Goal: Information Seeking & Learning: Learn about a topic

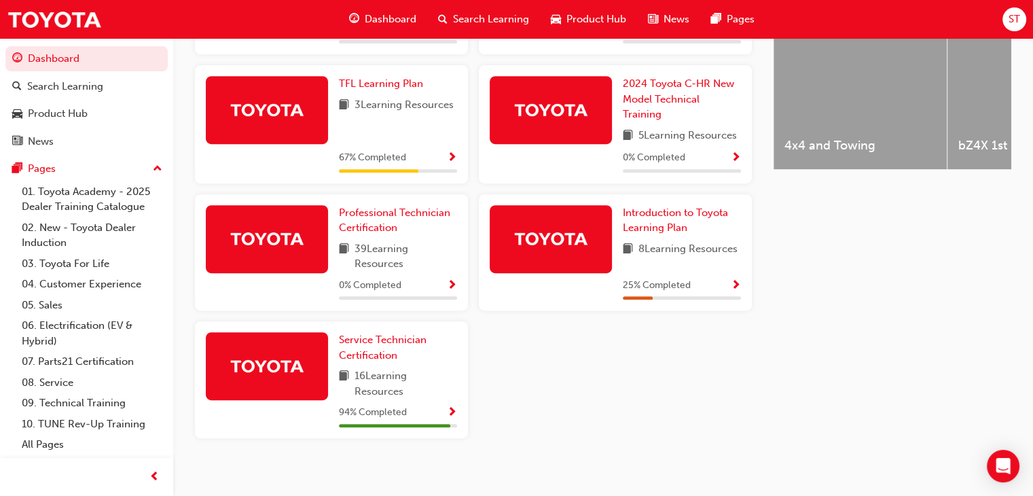
scroll to position [586, 0]
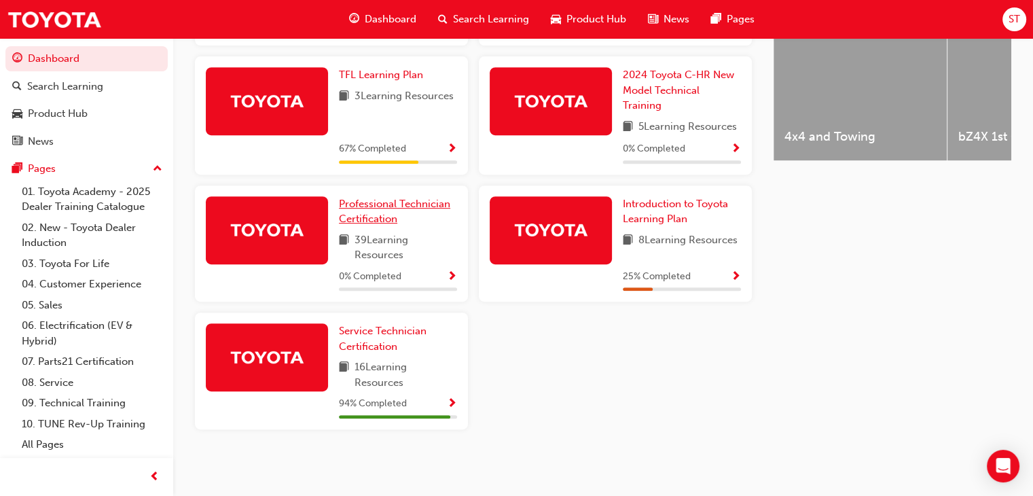
click at [386, 218] on span "Professional Technician Certification" at bounding box center [394, 212] width 111 height 28
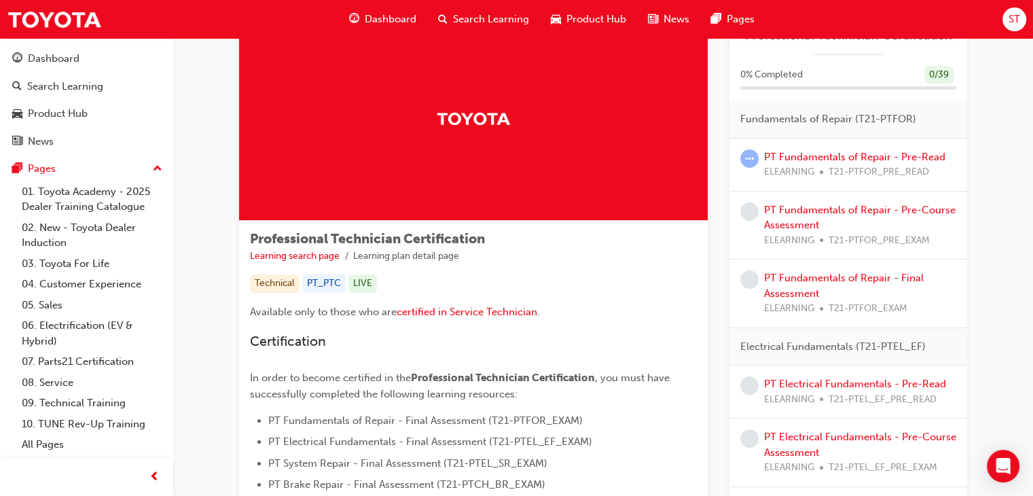
scroll to position [53, 0]
click at [824, 158] on link "PT Fundamentals of Repair - Pre-Read" at bounding box center [854, 157] width 181 height 12
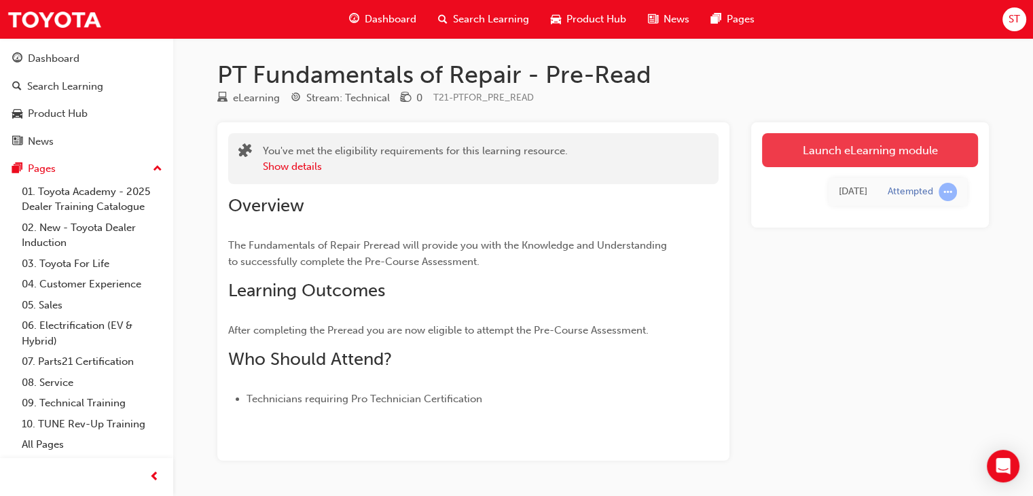
click at [812, 153] on link "Launch eLearning module" at bounding box center [870, 150] width 216 height 34
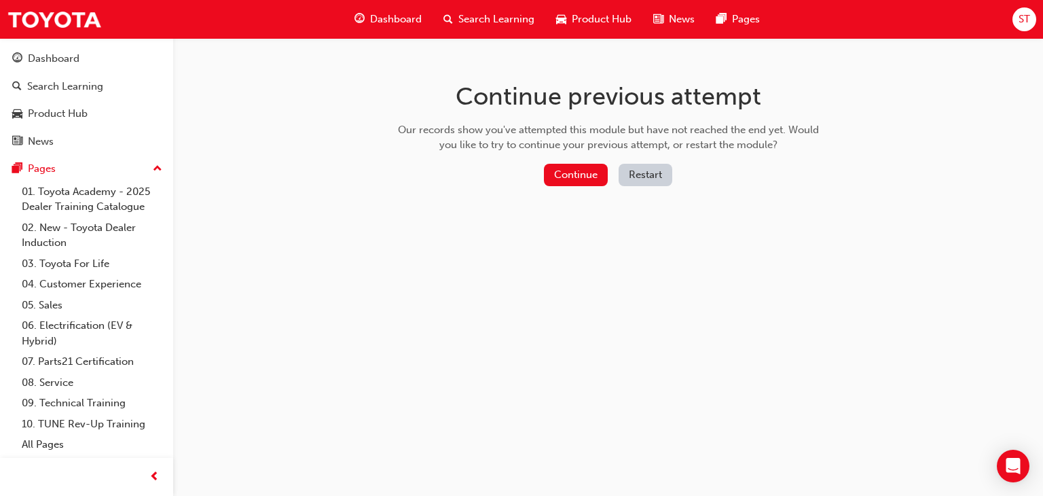
click at [636, 177] on button "Restart" at bounding box center [646, 175] width 54 height 22
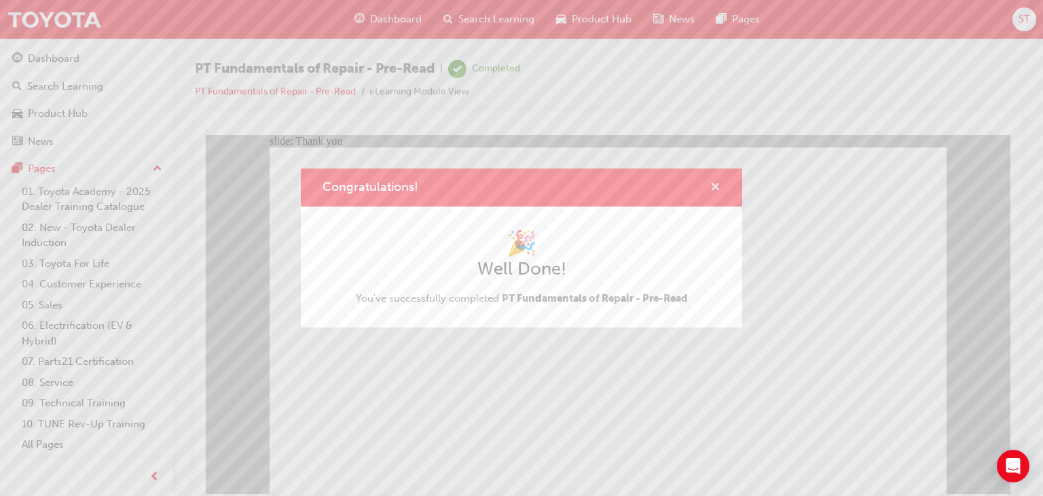
click at [719, 184] on span "cross-icon" at bounding box center [716, 188] width 10 height 12
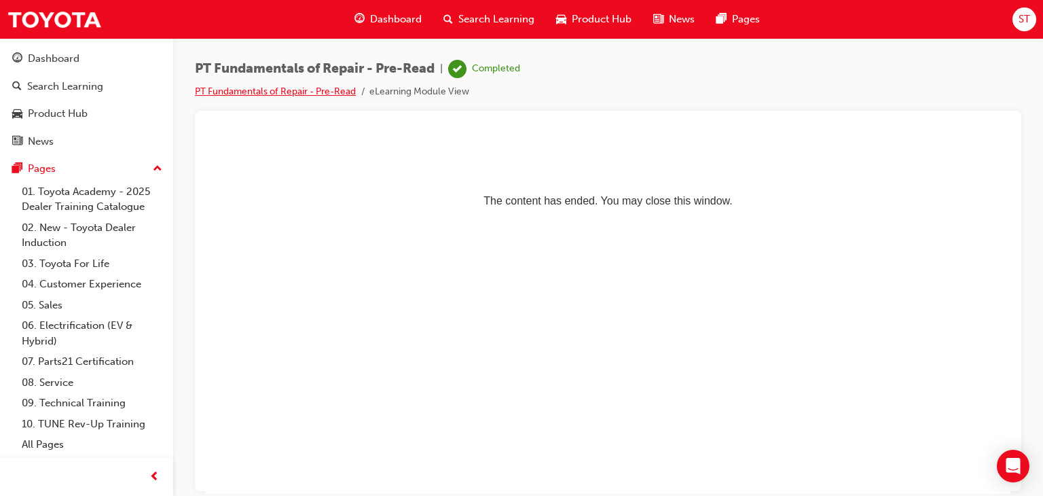
click at [276, 92] on link "PT Fundamentals of Repair - Pre-Read" at bounding box center [275, 92] width 161 height 12
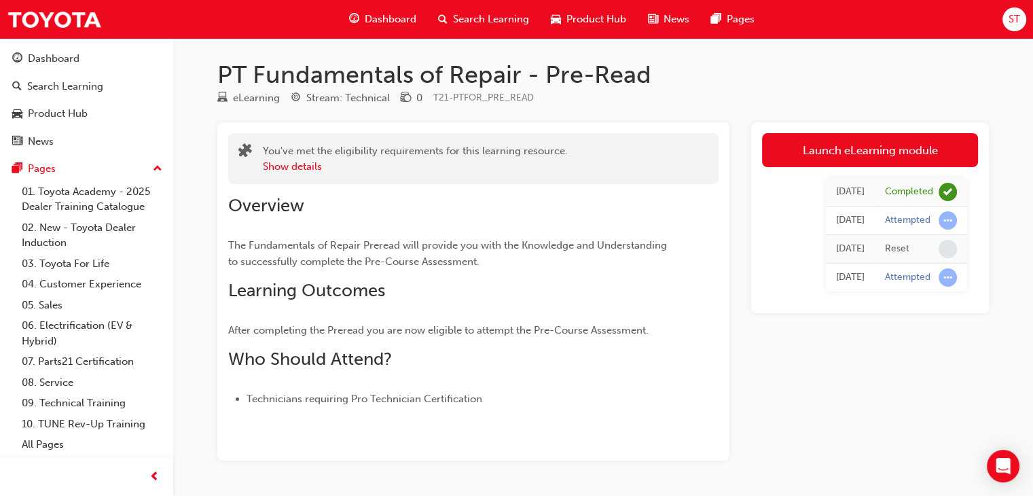
click at [395, 20] on span "Dashboard" at bounding box center [391, 20] width 52 height 16
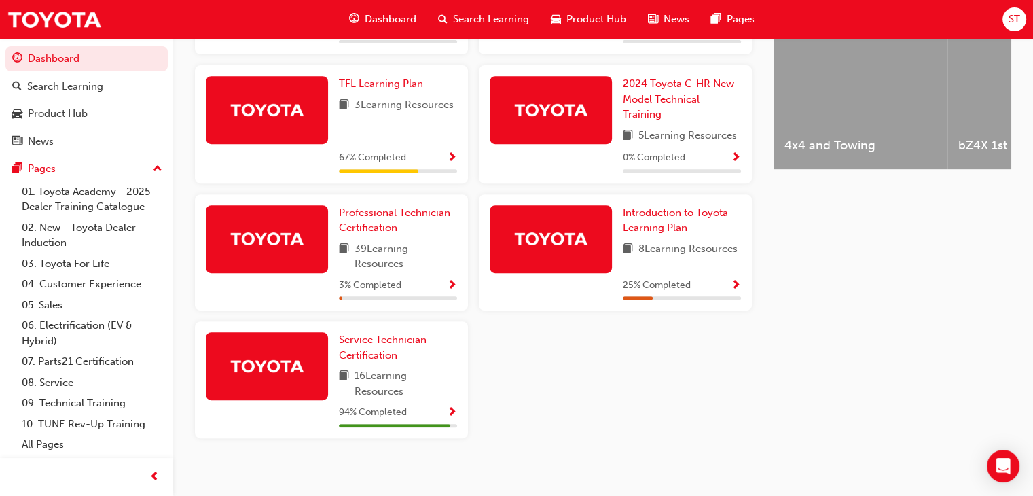
scroll to position [576, 0]
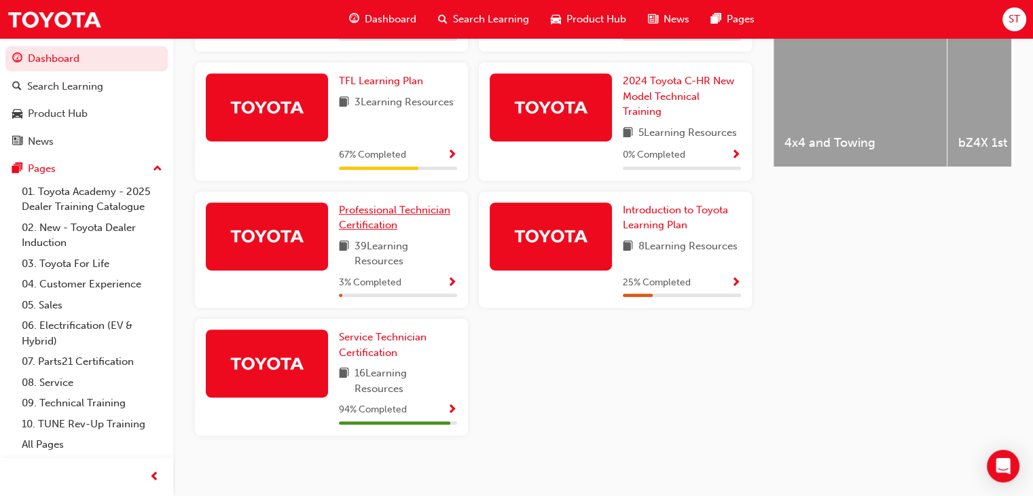
click at [405, 217] on span "Professional Technician Certification" at bounding box center [394, 218] width 111 height 28
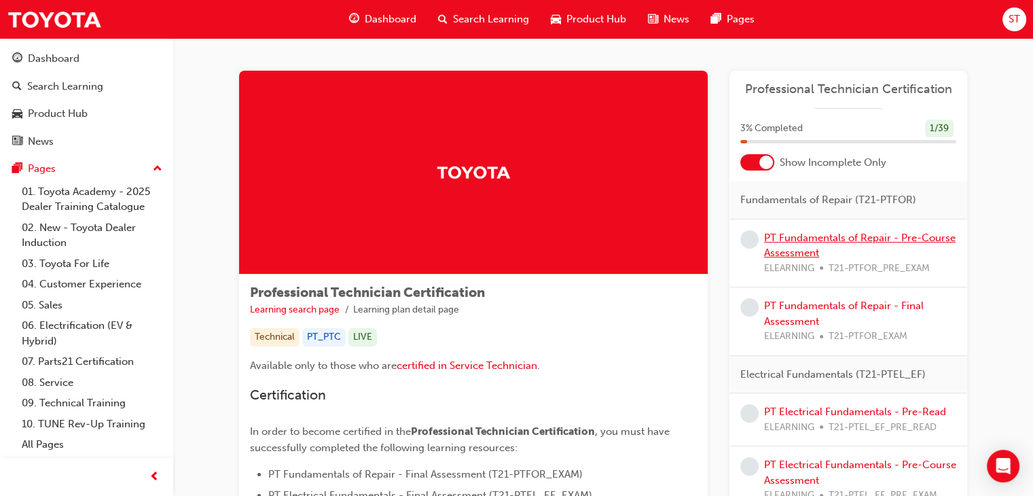
click at [812, 234] on link "PT Fundamentals of Repair - Pre-Course Assessment" at bounding box center [860, 246] width 192 height 28
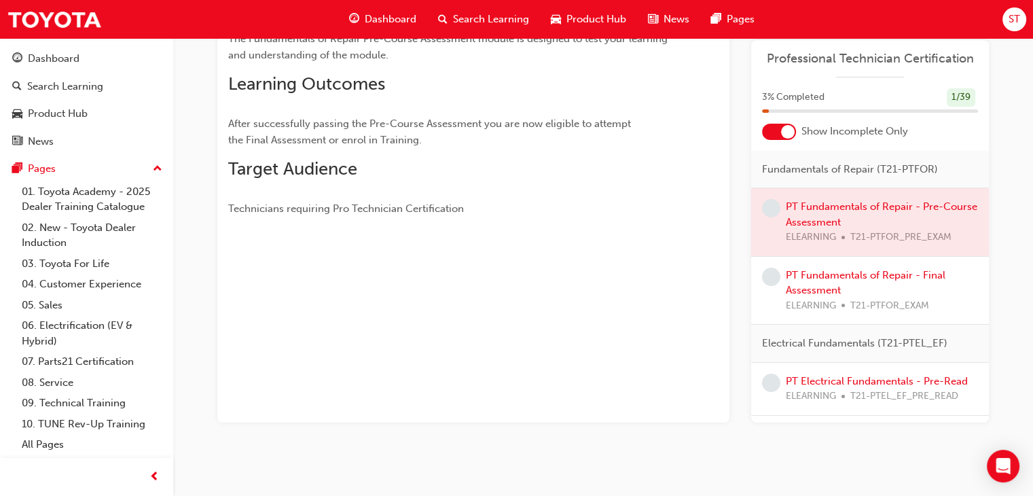
scroll to position [202, 0]
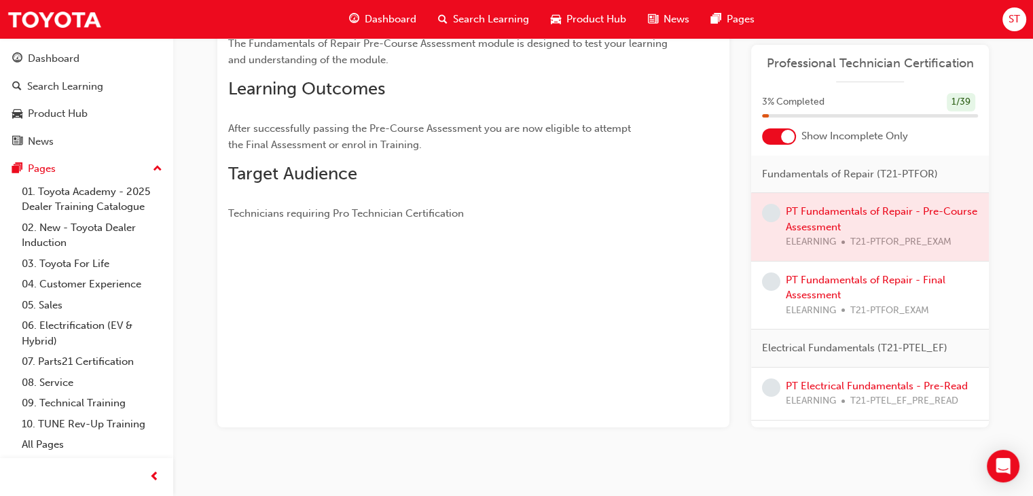
click at [783, 135] on div at bounding box center [788, 137] width 14 height 14
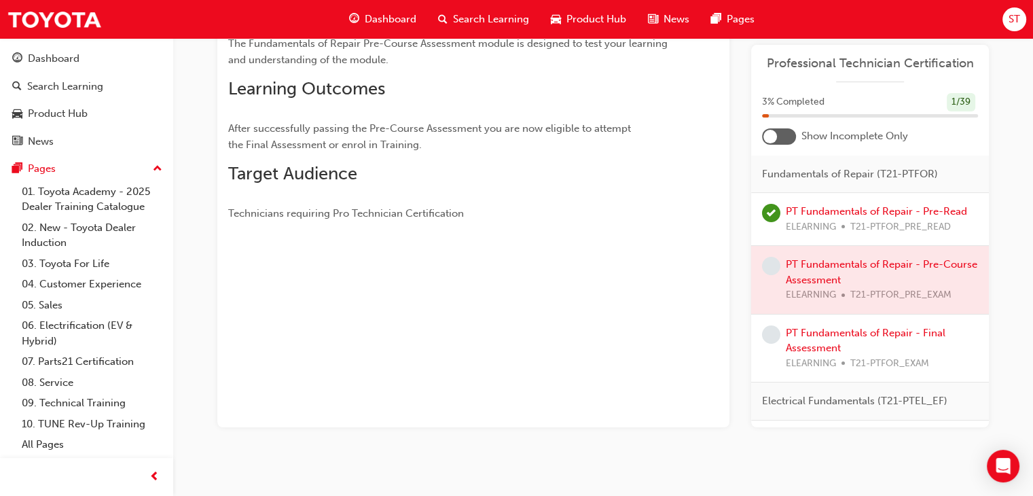
click at [783, 135] on div at bounding box center [779, 136] width 34 height 16
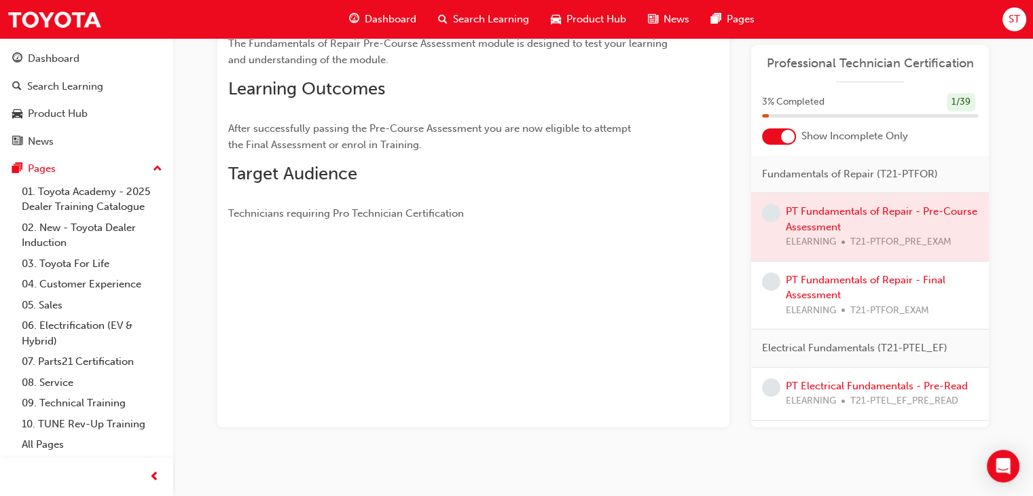
click at [783, 135] on div at bounding box center [788, 137] width 14 height 14
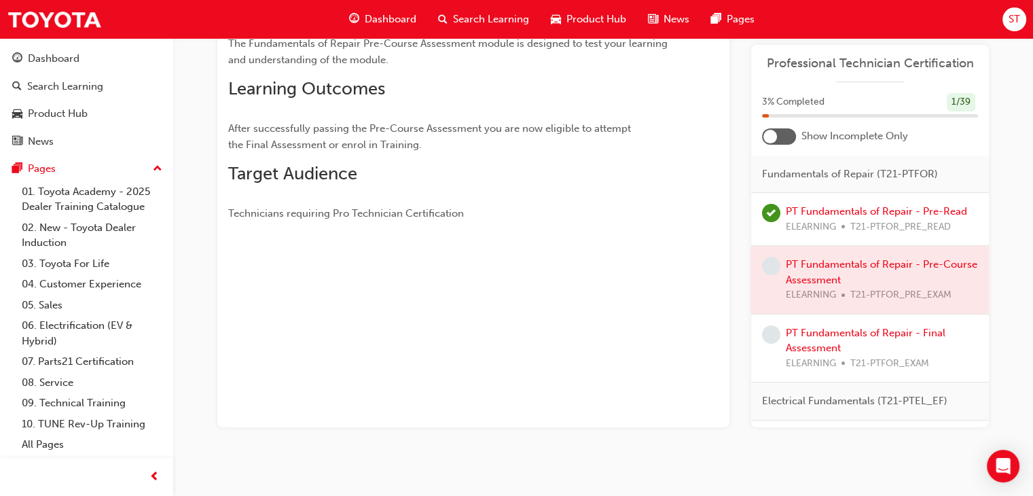
click at [783, 135] on div at bounding box center [779, 136] width 34 height 16
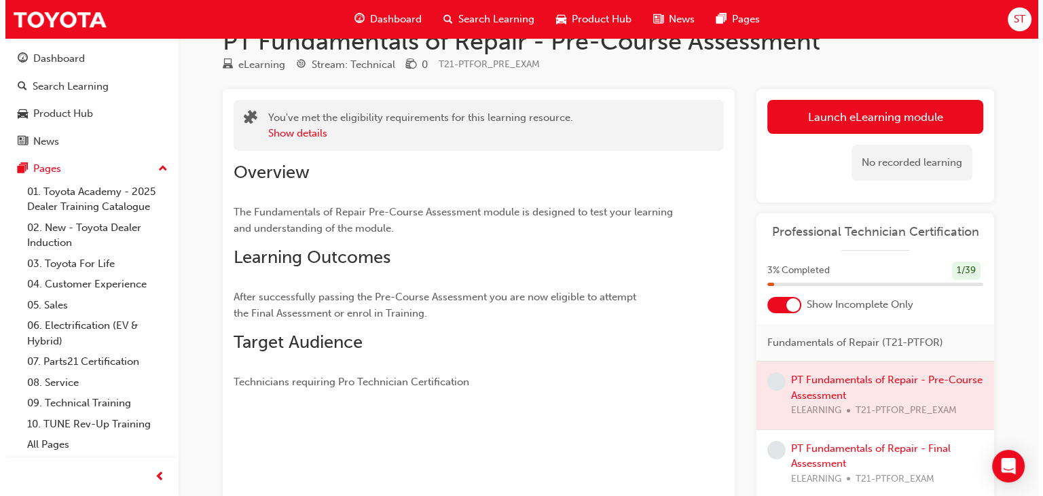
scroll to position [0, 0]
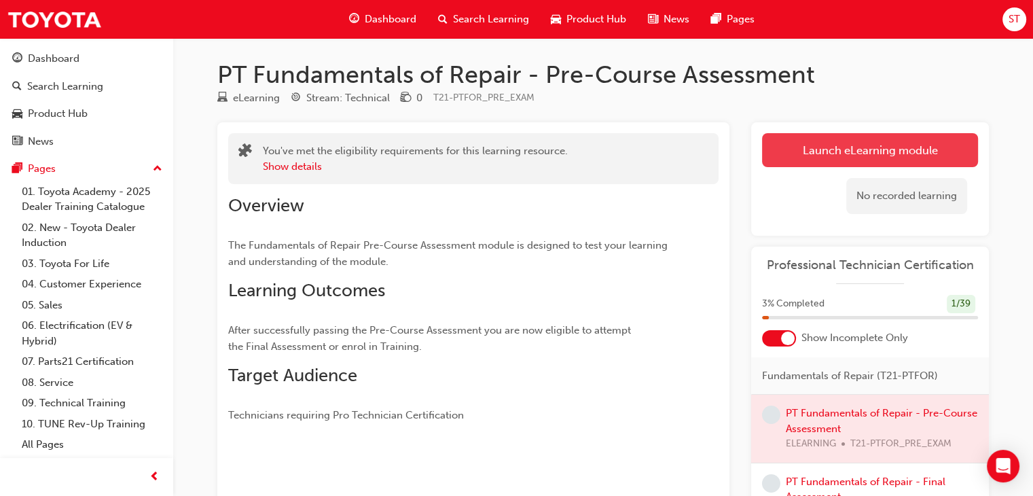
click at [877, 147] on link "Launch eLearning module" at bounding box center [870, 150] width 216 height 34
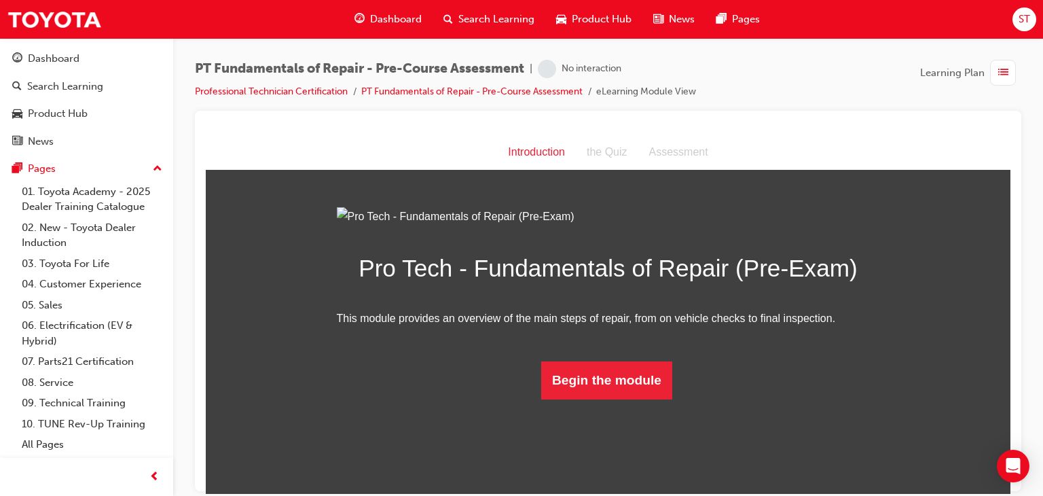
scroll to position [55, 0]
click at [593, 399] on button "Begin the module" at bounding box center [606, 380] width 131 height 38
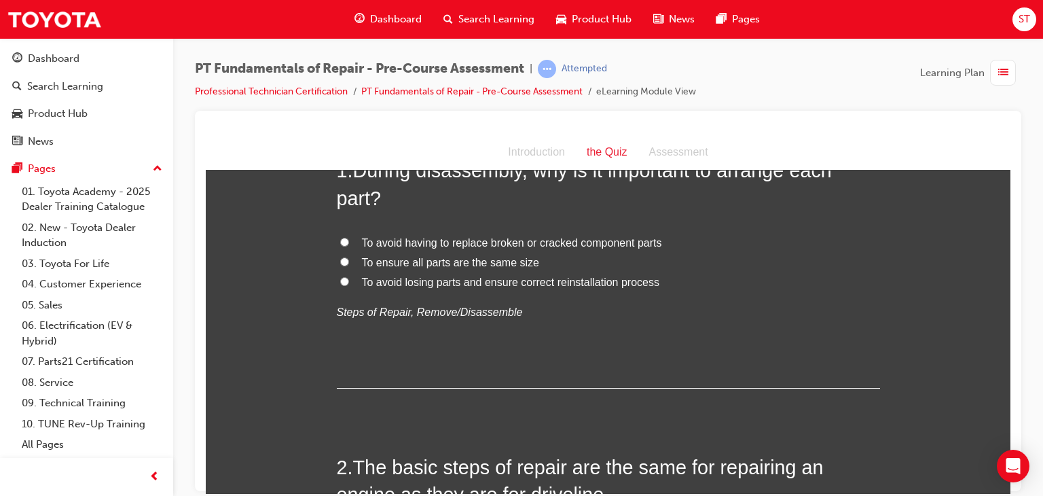
scroll to position [98, 0]
click at [337, 276] on label "To avoid losing parts and ensure correct reinstallation process" at bounding box center [608, 284] width 543 height 20
click at [340, 279] on input "To avoid losing parts and ensure correct reinstallation process" at bounding box center [344, 283] width 9 height 9
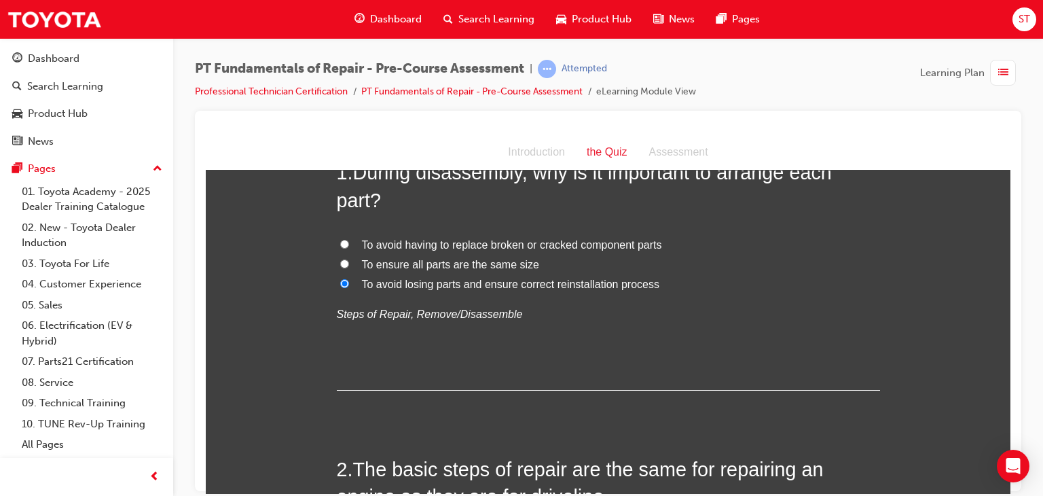
radio input "true"
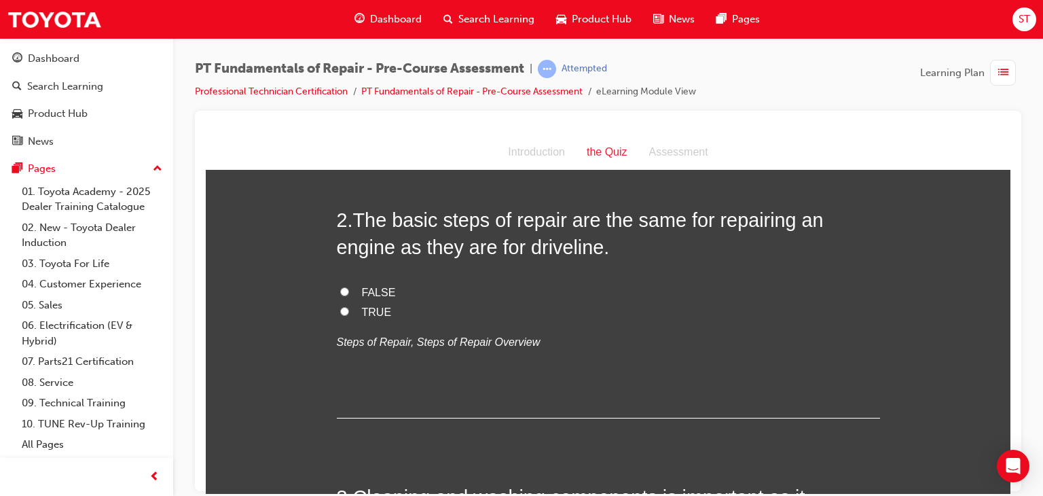
scroll to position [348, 0]
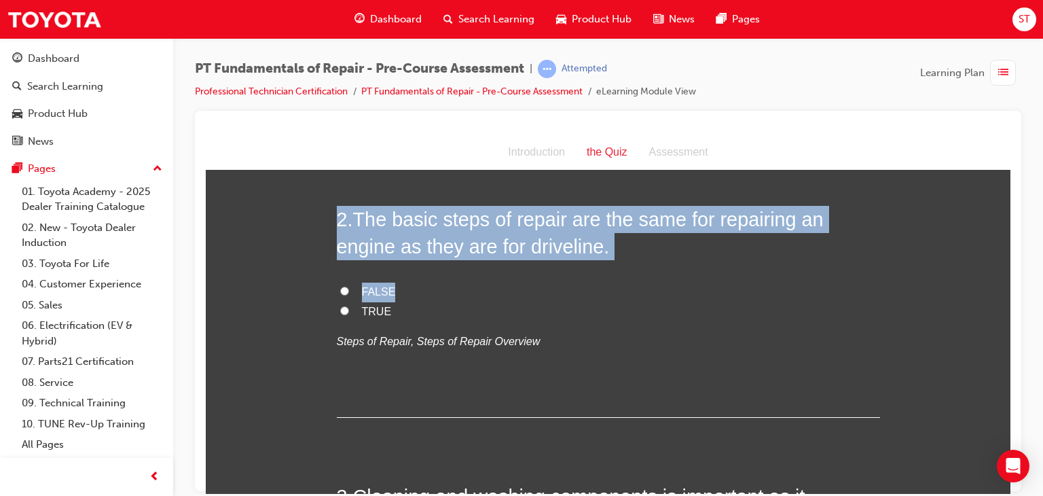
drag, startPoint x: 548, startPoint y: 268, endPoint x: 332, endPoint y: 211, distance: 223.4
click at [337, 211] on div "2 . The basic steps of repair are the same for repairing an engine as they are …" at bounding box center [608, 311] width 543 height 212
copy div "2 . The basic steps of repair are the same for repairing an engine as they are …"
click at [340, 312] on input "TRUE" at bounding box center [344, 310] width 9 height 9
radio input "true"
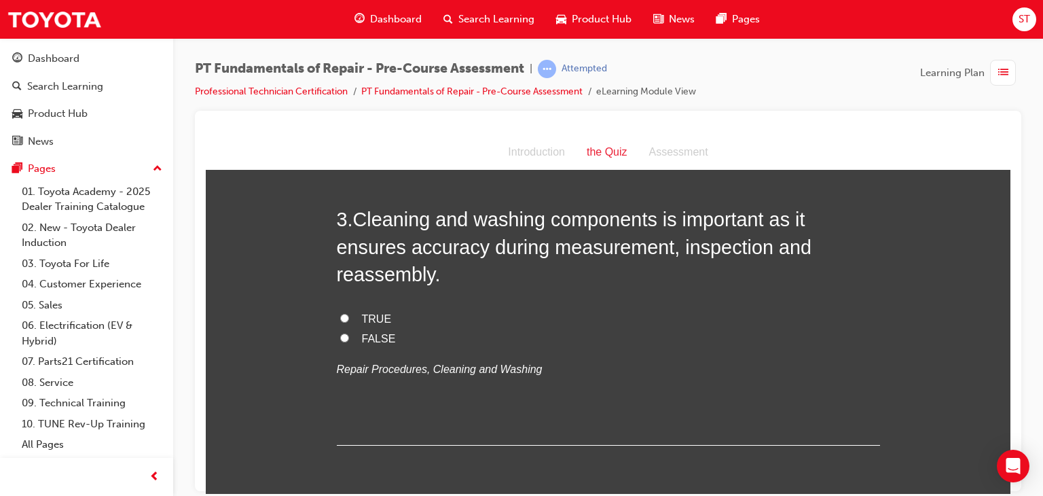
scroll to position [626, 0]
click at [340, 312] on input "TRUE" at bounding box center [344, 316] width 9 height 9
radio input "true"
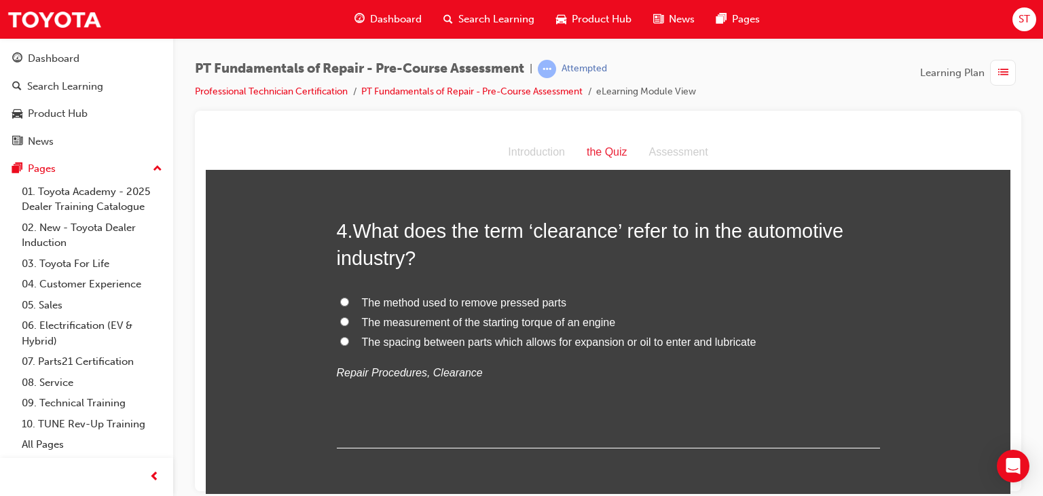
scroll to position [910, 0]
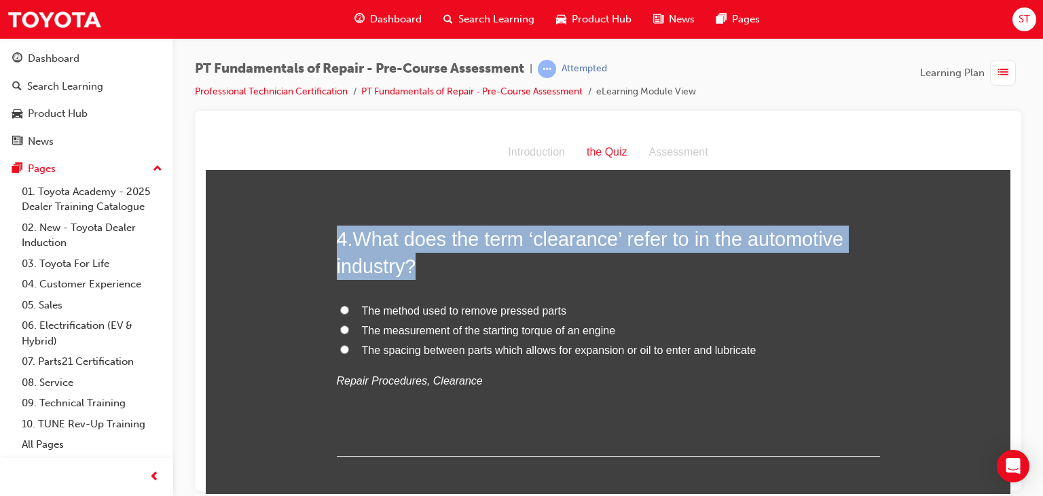
drag, startPoint x: 417, startPoint y: 238, endPoint x: 327, endPoint y: 188, distance: 103.4
copy h2 "4 . What does the term ‘clearance’ refer to in the automotive industry?"
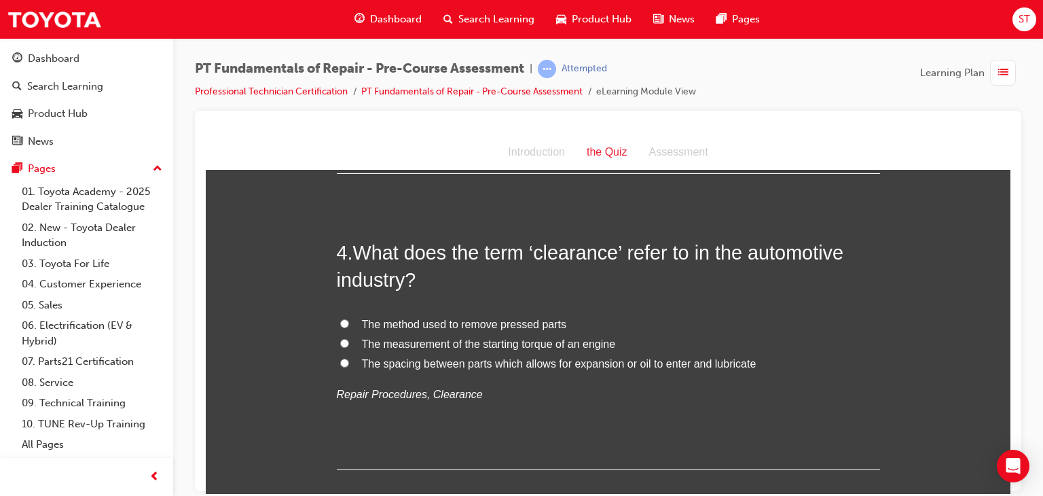
scroll to position [897, 0]
click at [340, 358] on input "The spacing between parts which allows for expansion or oil to enter and lubric…" at bounding box center [344, 362] width 9 height 9
radio input "true"
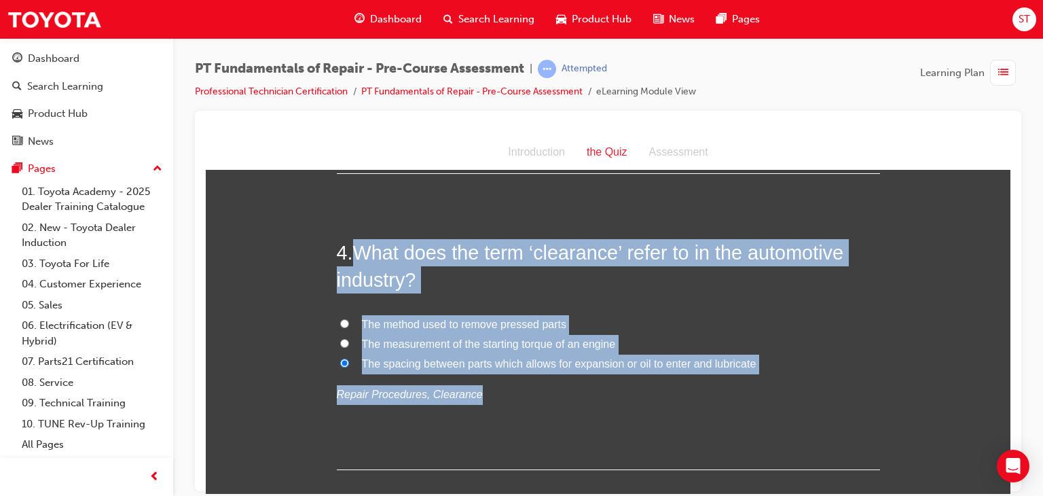
drag, startPoint x: 786, startPoint y: 358, endPoint x: 354, endPoint y: 228, distance: 451.1
click at [354, 238] on div "4 . What does the term ‘clearance’ refer to in the automotive industry? The met…" at bounding box center [608, 354] width 543 height 232
copy div "What does the term ‘clearance’ refer to in the automotive industry? The method …"
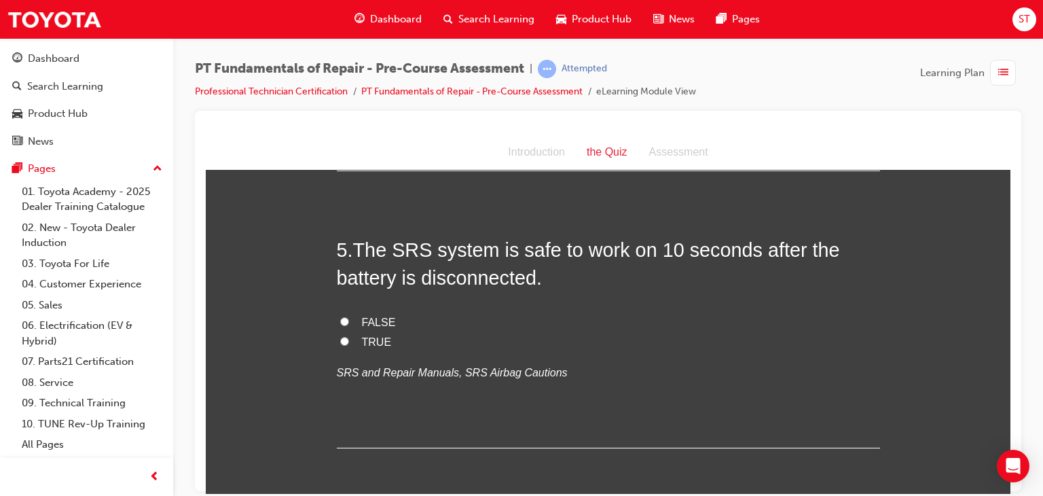
scroll to position [1196, 0]
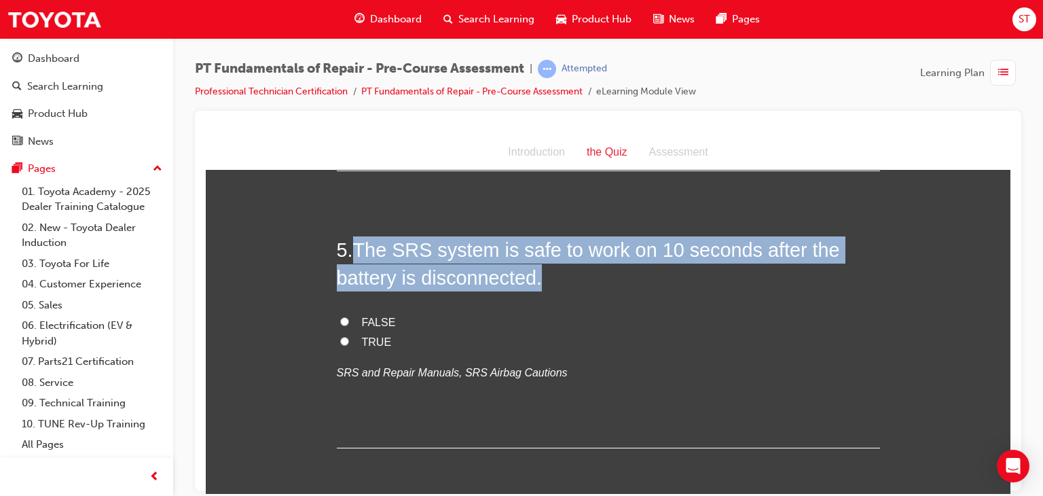
drag, startPoint x: 350, startPoint y: 215, endPoint x: 548, endPoint y: 257, distance: 202.0
click at [548, 257] on h2 "5 . The SRS system is safe to work on 10 seconds after the battery is disconnec…" at bounding box center [608, 263] width 543 height 55
copy span "The SRS system is safe to work on 10 seconds after the battery is disconnected."
click at [341, 317] on input "FALSE" at bounding box center [344, 321] width 9 height 9
radio input "true"
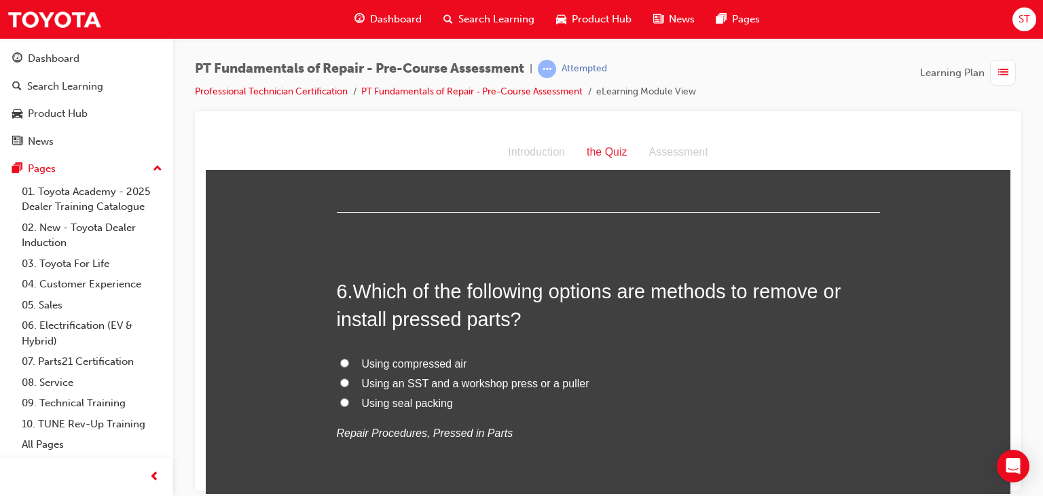
scroll to position [1432, 0]
click at [276, 334] on div "You must select an answer for each question before you can submit. Please note,…" at bounding box center [608, 238] width 805 height 2971
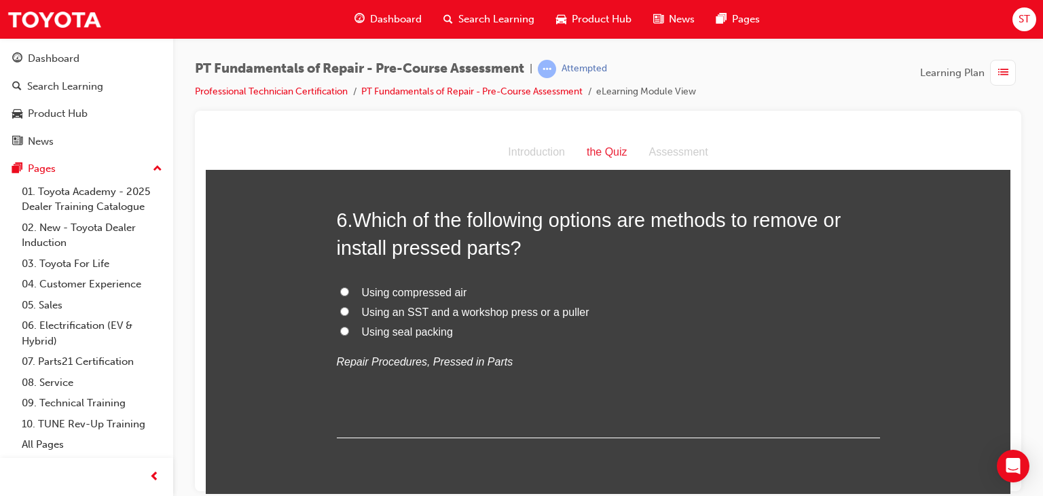
scroll to position [1503, 0]
click at [341, 283] on label "Using compressed air" at bounding box center [608, 293] width 543 height 20
click at [341, 287] on input "Using compressed air" at bounding box center [344, 291] width 9 height 9
radio input "true"
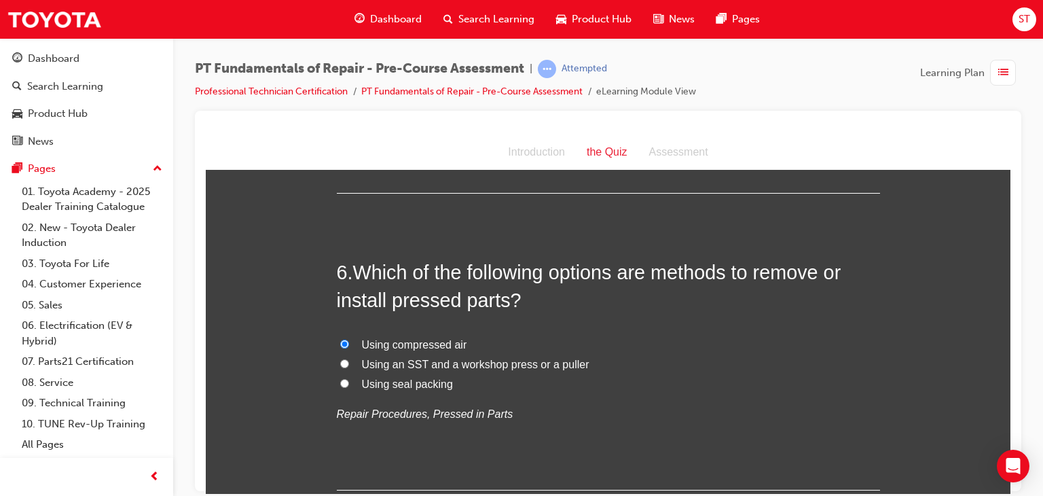
scroll to position [1450, 0]
click at [340, 355] on label "Using an SST and a workshop press or a puller" at bounding box center [608, 365] width 543 height 20
click at [340, 359] on input "Using an SST and a workshop press or a puller" at bounding box center [344, 363] width 9 height 9
radio input "true"
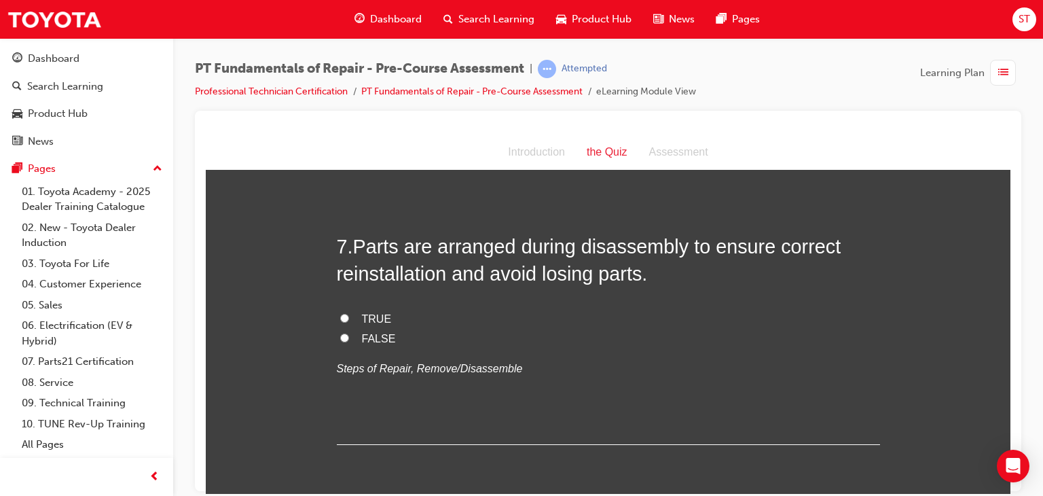
scroll to position [1774, 0]
click at [340, 312] on input "TRUE" at bounding box center [344, 316] width 9 height 9
radio input "true"
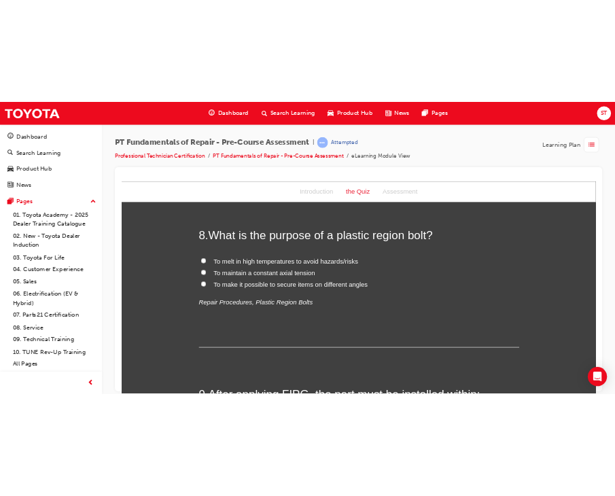
scroll to position [2072, 0]
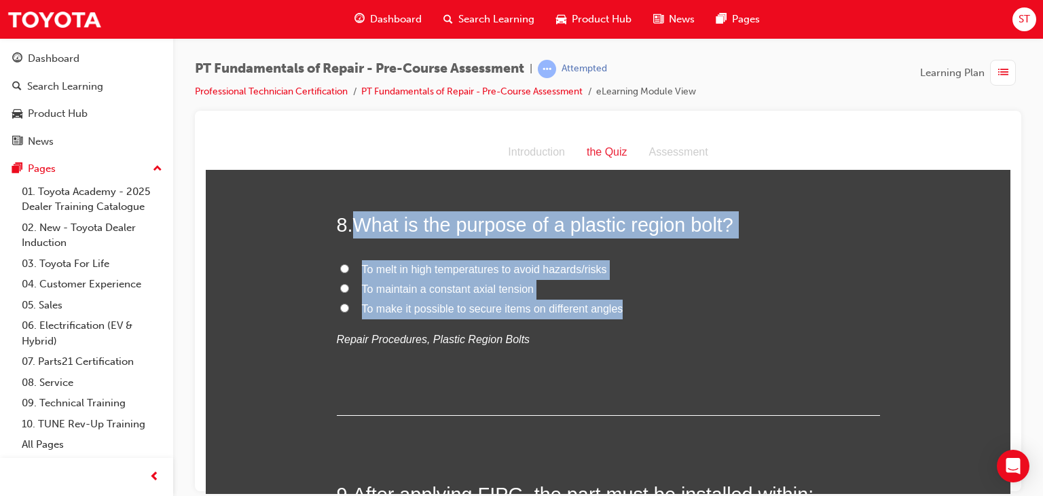
drag, startPoint x: 622, startPoint y: 283, endPoint x: 348, endPoint y: 190, distance: 289.8
click at [348, 211] on div "8 . What is the purpose of a plastic region bolt? To melt in high temperatures …" at bounding box center [608, 313] width 543 height 204
copy div "What is the purpose of a plastic region bolt? To melt in high temperatures to a…"
click at [462, 228] on div "8 . What is the purpose of a plastic region bolt? To melt in high temperatures …" at bounding box center [608, 313] width 543 height 204
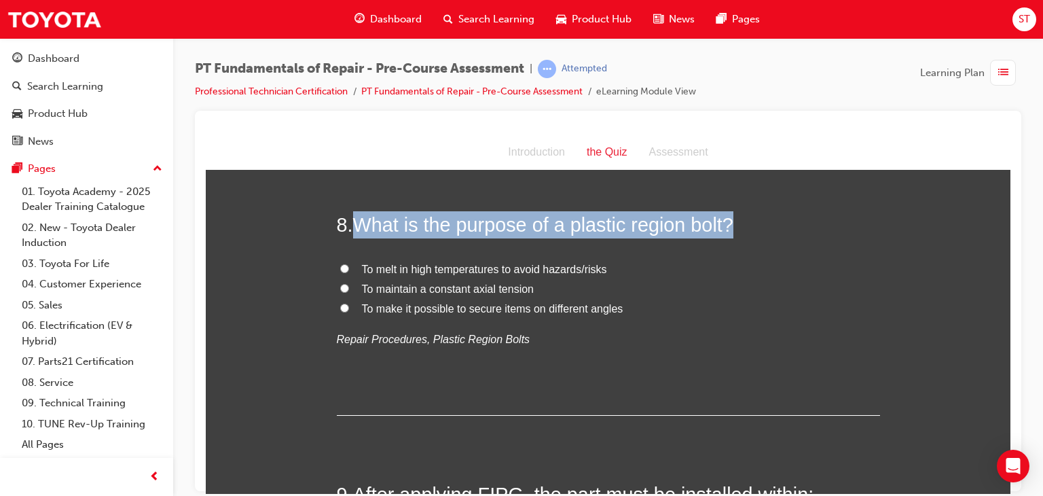
drag, startPoint x: 349, startPoint y: 195, endPoint x: 733, endPoint y: 204, distance: 384.6
click at [733, 211] on h2 "8 . What is the purpose of a plastic region bolt?" at bounding box center [608, 224] width 543 height 27
copy h2 "What is the purpose of a plastic region bolt?"
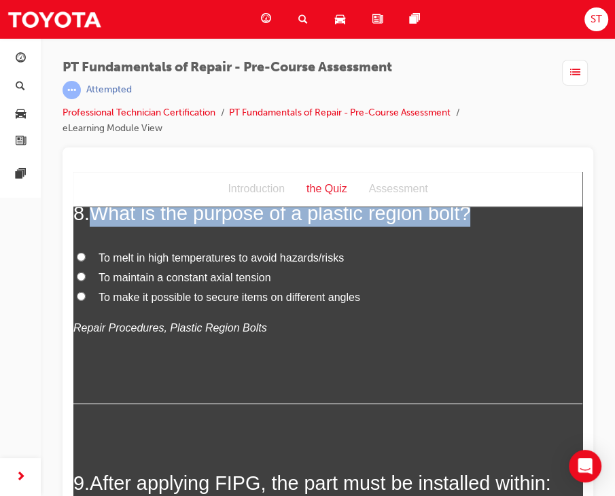
scroll to position [2117, 0]
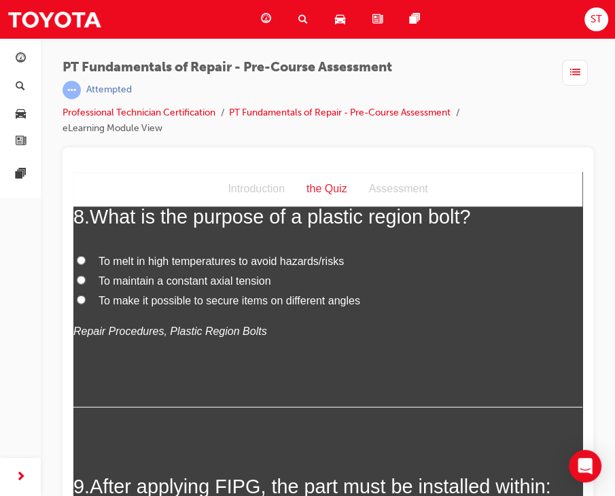
click at [470, 353] on div "8 . What is the purpose of a plastic region bolt? To melt in high temperatures …" at bounding box center [327, 304] width 509 height 204
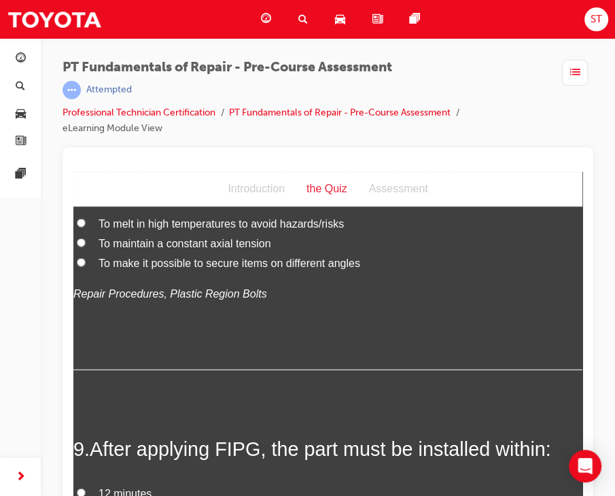
scroll to position [2152, 0]
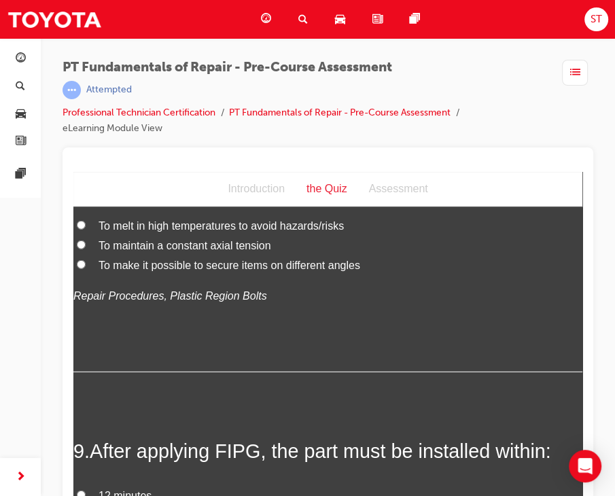
click at [84, 240] on input "To maintain a constant axial tension" at bounding box center [81, 244] width 9 height 9
radio input "true"
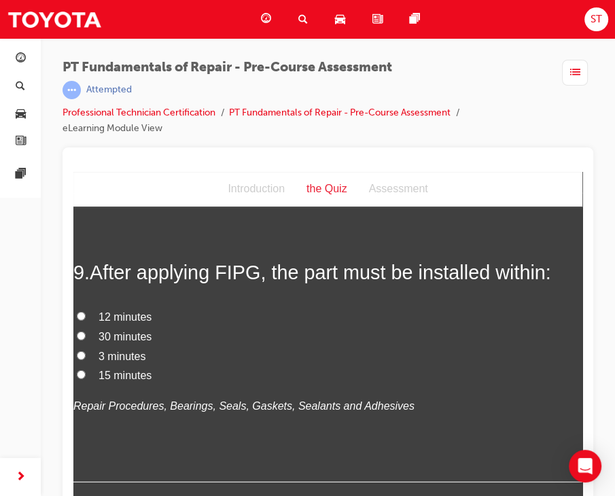
scroll to position [2328, 0]
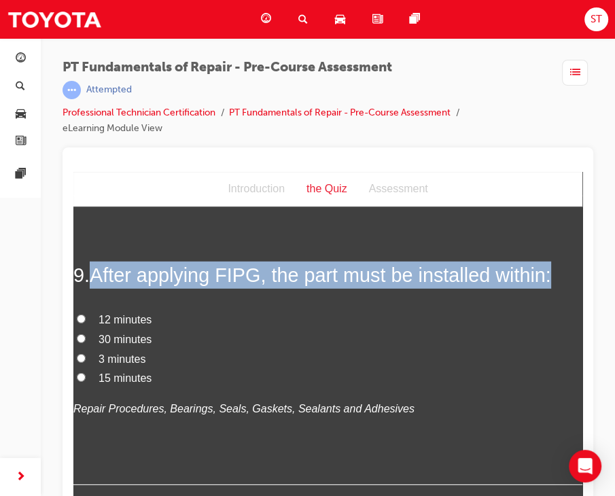
drag, startPoint x: 559, startPoint y: 274, endPoint x: 99, endPoint y: 264, distance: 460.7
click at [99, 264] on h2 "9 . After applying FIPG, the part must be installed within:" at bounding box center [327, 274] width 509 height 27
copy span "After applying FIPG, the part must be installed within:"
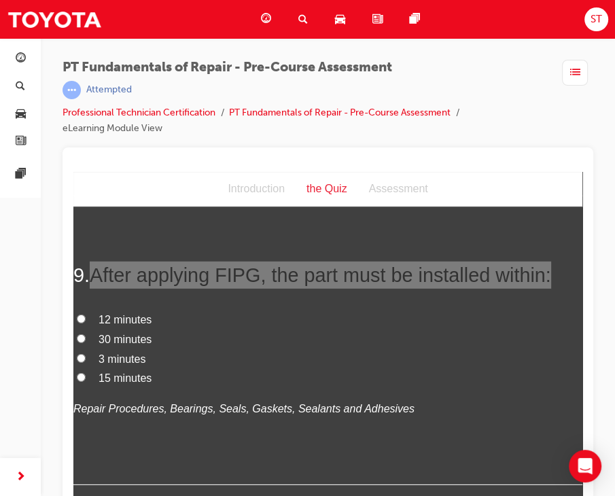
drag, startPoint x: 676, startPoint y: 418, endPoint x: 474, endPoint y: 312, distance: 227.6
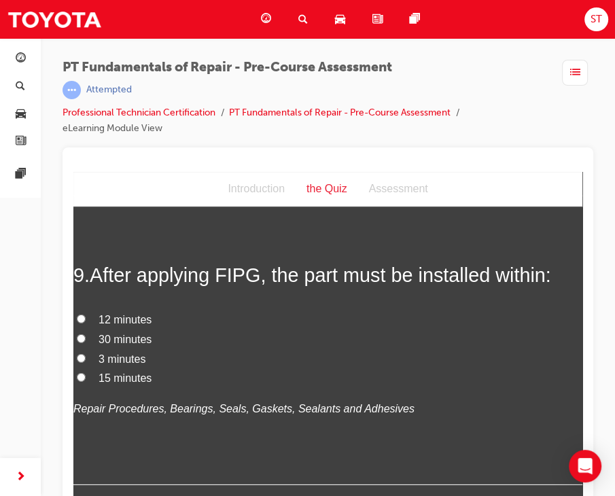
click at [77, 349] on label "3 minutes" at bounding box center [327, 359] width 509 height 20
click at [77, 353] on input "3 minutes" at bounding box center [81, 357] width 9 height 9
radio input "true"
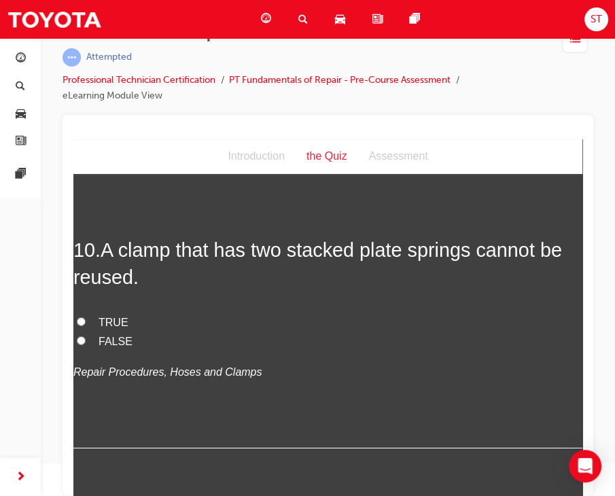
scroll to position [2609, 0]
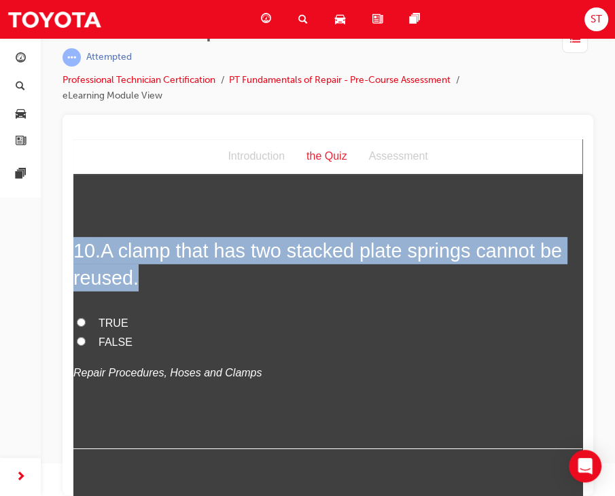
drag, startPoint x: 148, startPoint y: 285, endPoint x: 51, endPoint y: 234, distance: 109.7
copy h2 "10 . A clamp that has two stacked plate springs cannot be reused."
click at [84, 321] on input "TRUE" at bounding box center [81, 321] width 9 height 9
radio input "true"
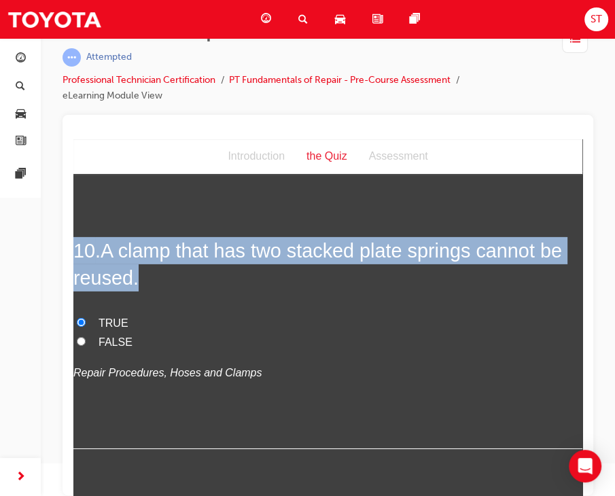
scroll to position [2660, 0]
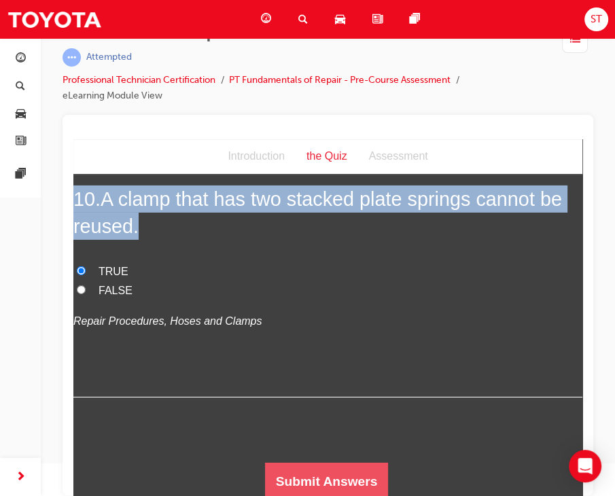
click at [307, 485] on button "Submit Answers" at bounding box center [327, 481] width 124 height 38
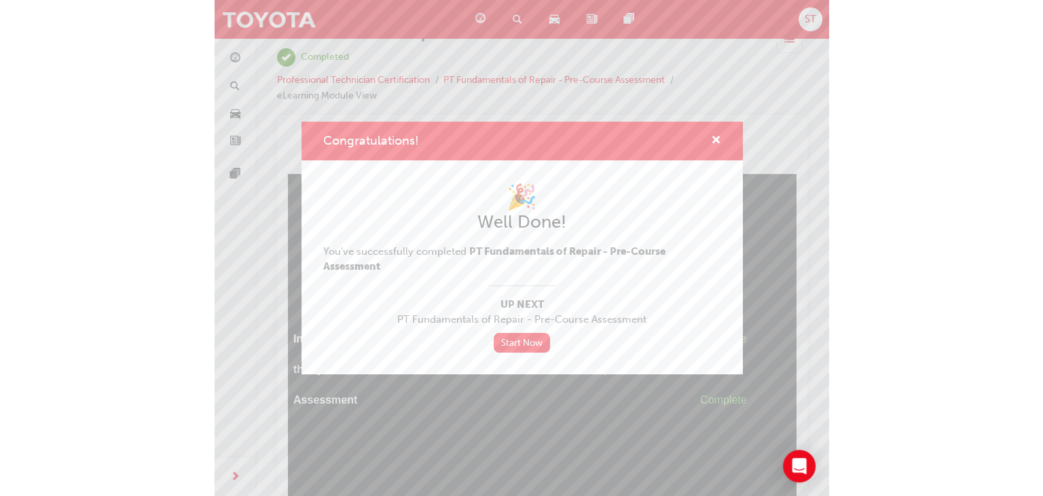
scroll to position [0, 0]
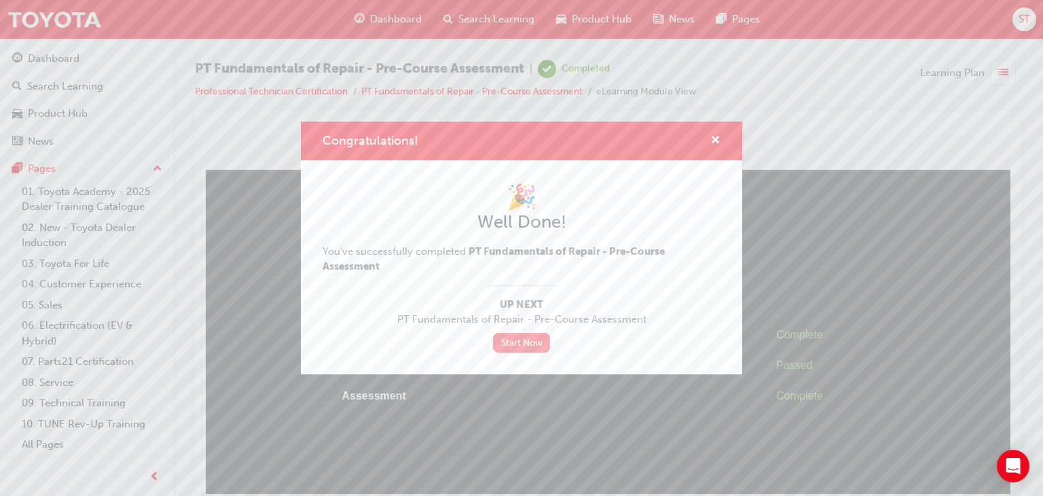
click at [533, 341] on link "Start Now" at bounding box center [521, 343] width 57 height 20
click at [526, 348] on link "Start Now" at bounding box center [521, 343] width 57 height 20
click at [713, 139] on span "cross-icon" at bounding box center [716, 141] width 10 height 12
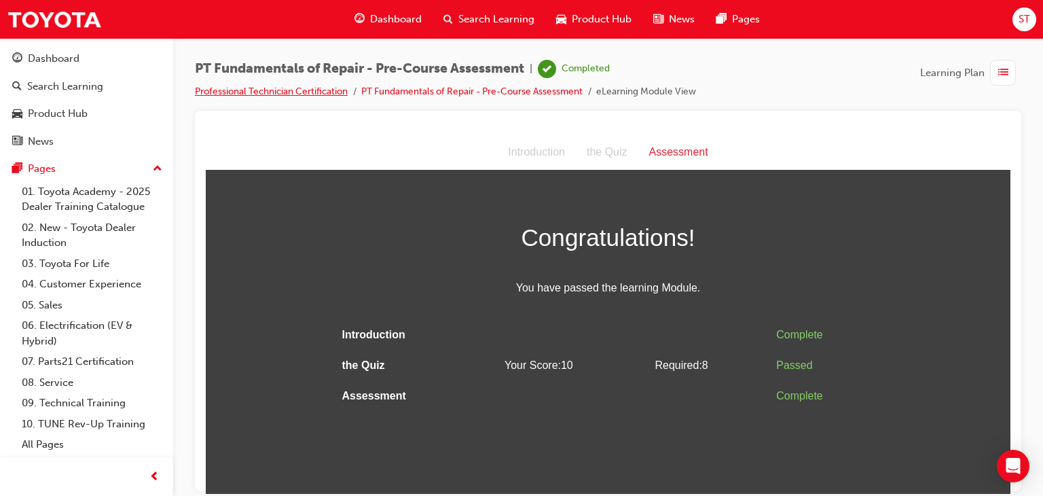
click at [289, 93] on link "Professional Technician Certification" at bounding box center [271, 92] width 153 height 12
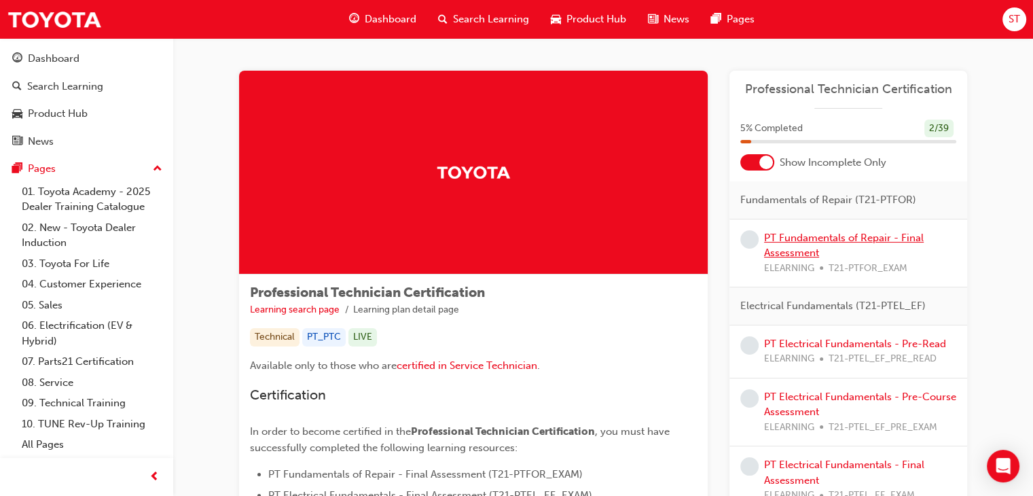
click at [829, 238] on link "PT Fundamentals of Repair - Final Assessment" at bounding box center [844, 246] width 160 height 28
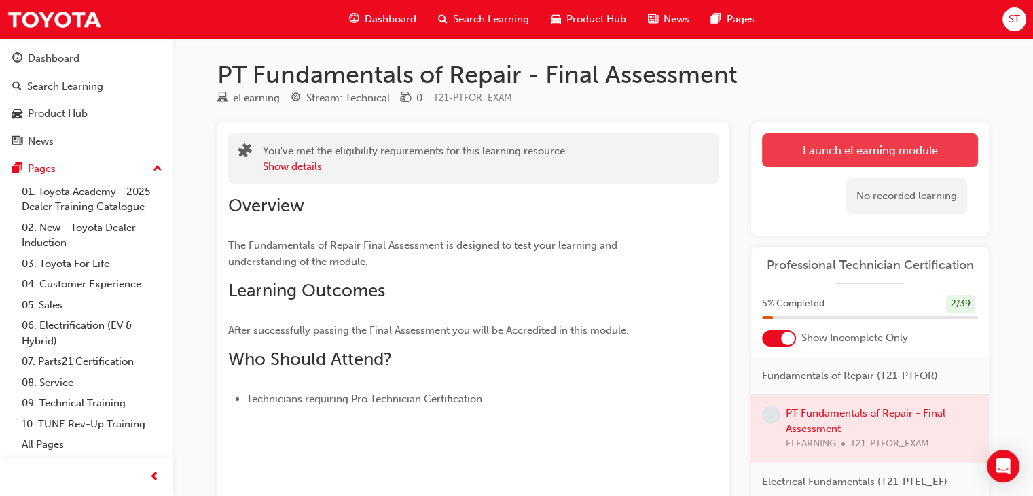
click at [834, 153] on link "Launch eLearning module" at bounding box center [870, 150] width 216 height 34
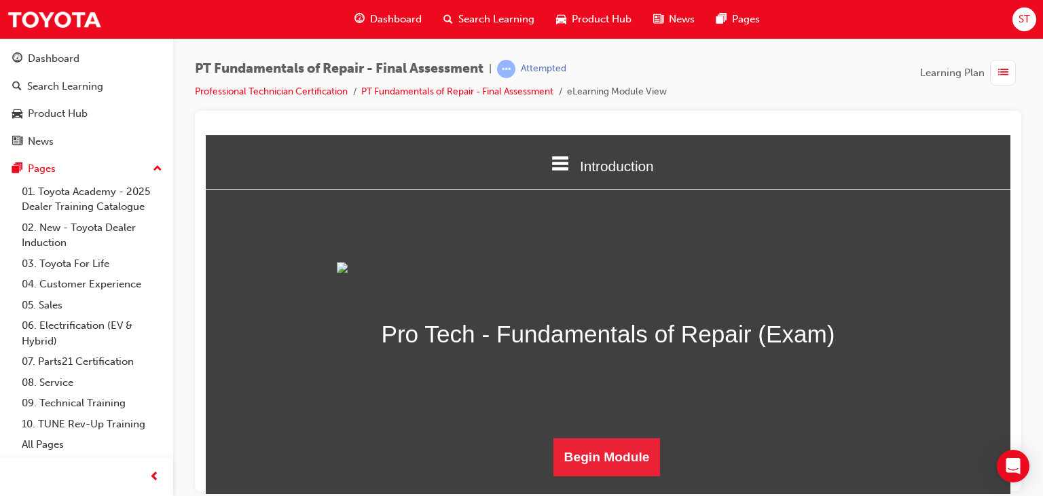
scroll to position [132, 0]
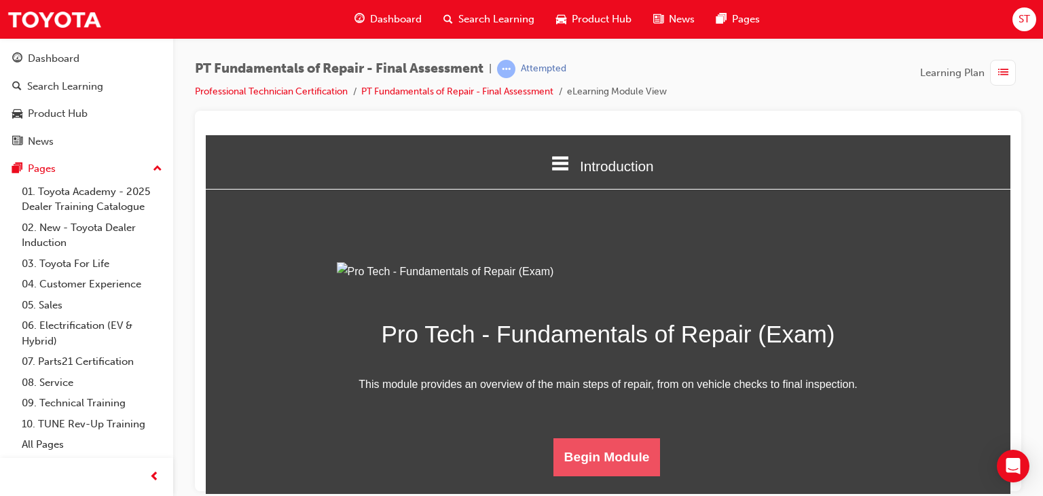
click at [611, 470] on button "Begin Module" at bounding box center [607, 456] width 107 height 38
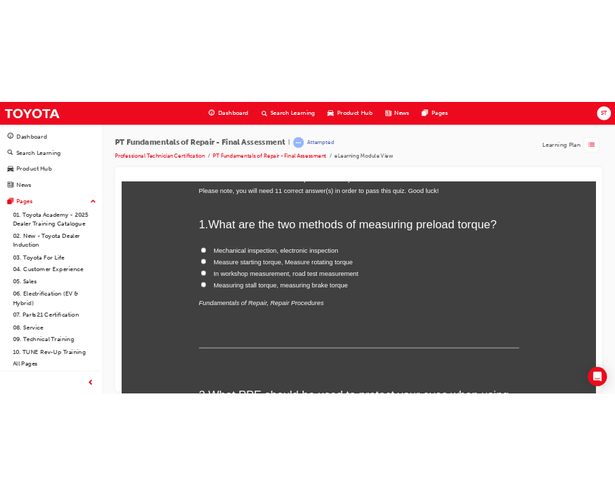
scroll to position [79, 0]
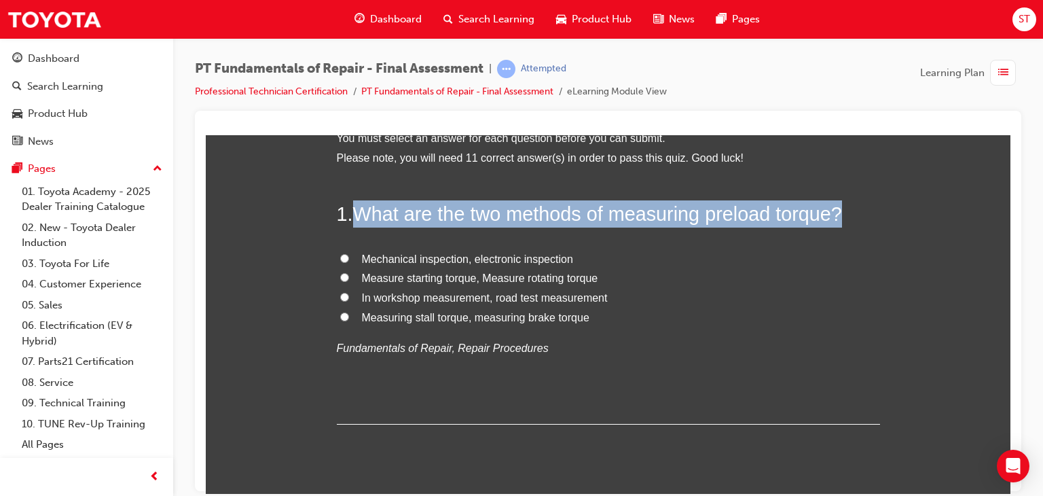
drag, startPoint x: 854, startPoint y: 198, endPoint x: 356, endPoint y: 212, distance: 498.2
click at [356, 212] on h2 "1 . What are the two methods of measuring preload torque?" at bounding box center [608, 213] width 543 height 27
copy span "What are the two methods of measuring preload torque?"
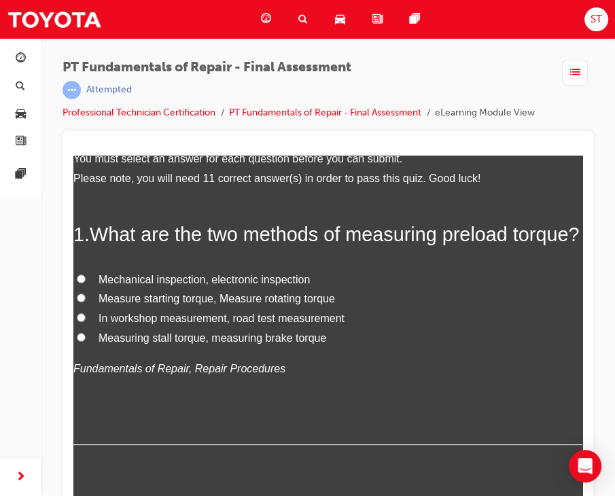
click at [557, 290] on label "Mechanical inspection, electronic inspection" at bounding box center [327, 280] width 509 height 20
click at [86, 283] on input "Mechanical inspection, electronic inspection" at bounding box center [81, 278] width 9 height 9
radio input "true"
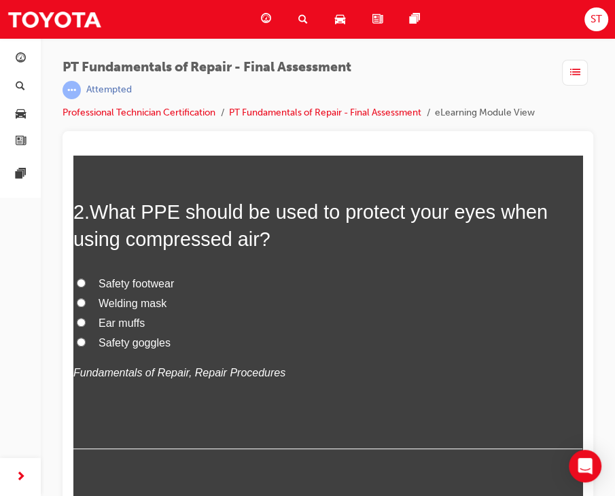
scroll to position [393, 0]
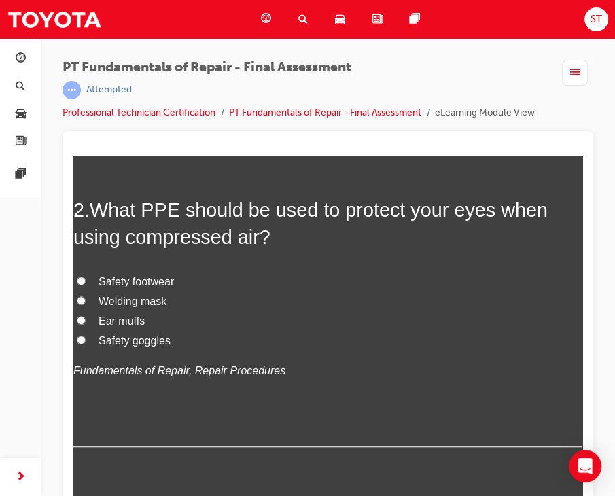
click at [84, 351] on label "Safety goggles" at bounding box center [327, 342] width 509 height 20
click at [84, 344] on input "Safety goggles" at bounding box center [81, 340] width 9 height 9
radio input "true"
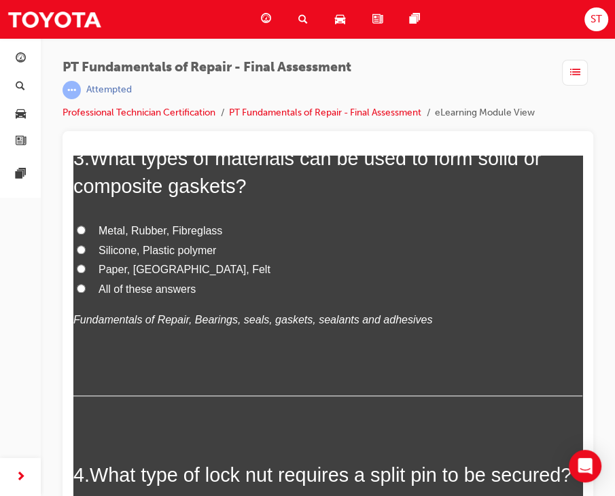
scroll to position [760, 0]
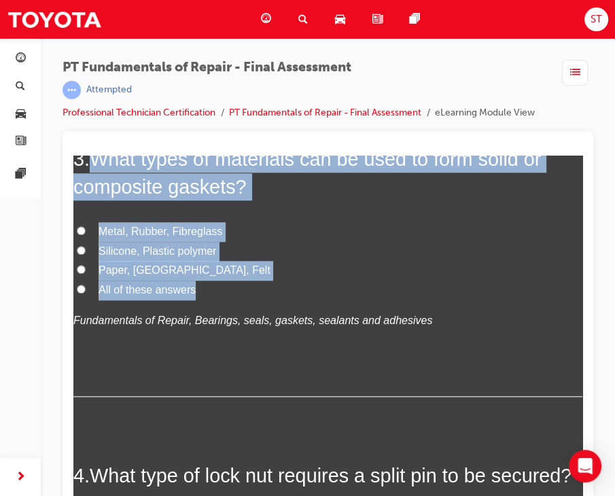
drag, startPoint x: 232, startPoint y: 317, endPoint x: 101, endPoint y: 194, distance: 180.2
click at [101, 194] on div "3 . What types of materials can be used to form solid or composite gaskets? Met…" at bounding box center [327, 270] width 509 height 251
copy div "What types of materials can be used to form solid or composite gaskets? Metal, …"
click at [470, 242] on label "Metal, Rubber, Fibreglass" at bounding box center [327, 232] width 509 height 20
click at [86, 235] on input "Metal, Rubber, Fibreglass" at bounding box center [81, 230] width 9 height 9
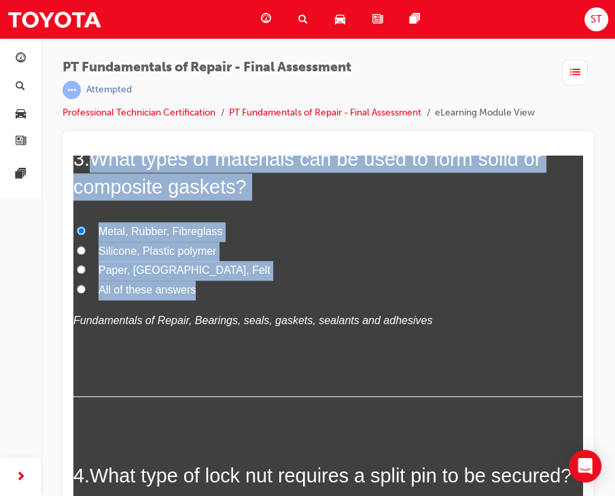
radio input "true"
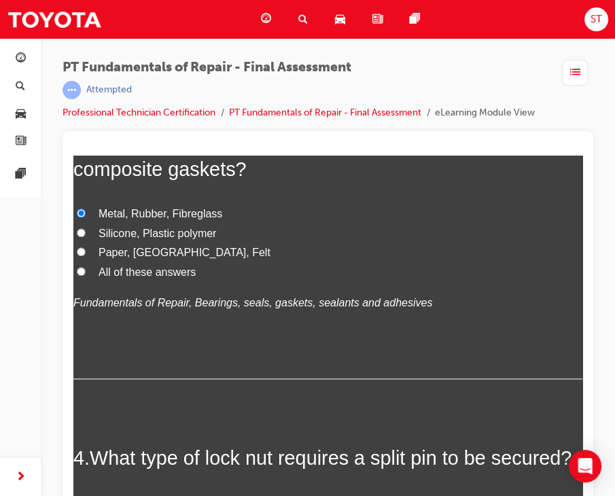
scroll to position [779, 0]
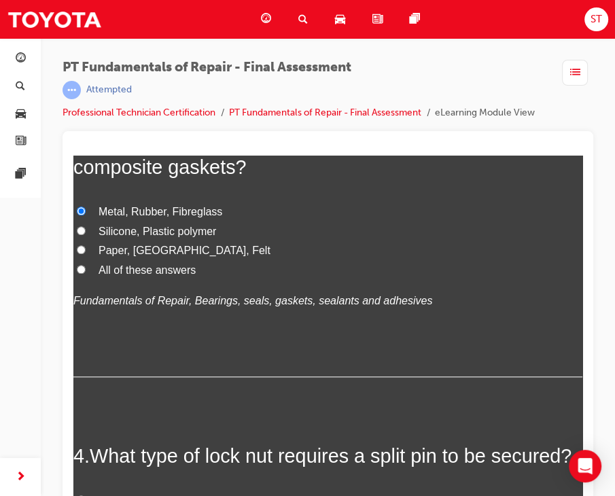
click at [82, 254] on input "Paper, [GEOGRAPHIC_DATA], Felt" at bounding box center [81, 249] width 9 height 9
radio input "true"
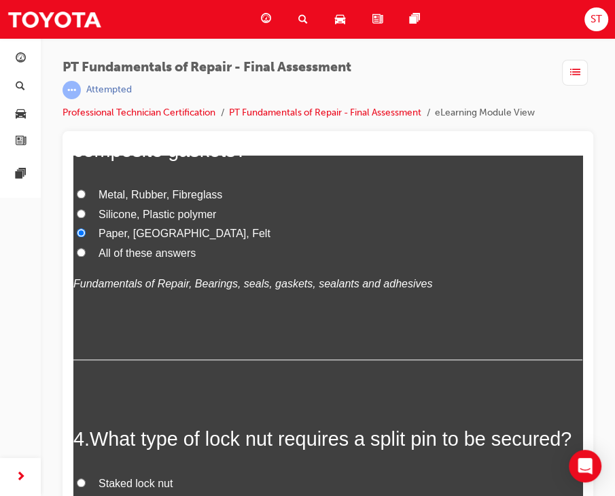
scroll to position [798, 0]
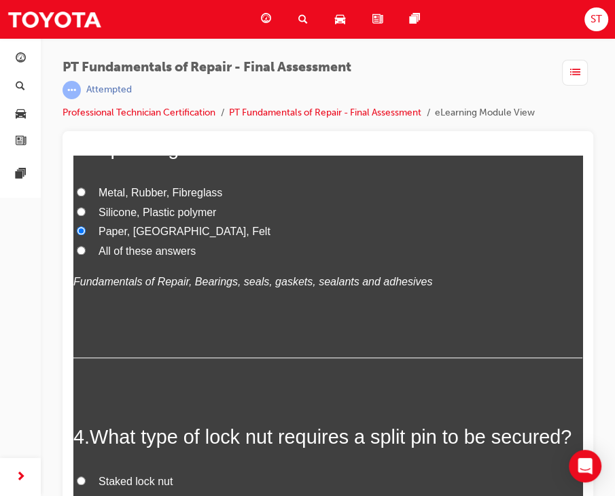
click at [84, 255] on input "All of these answers" at bounding box center [81, 250] width 9 height 9
radio input "true"
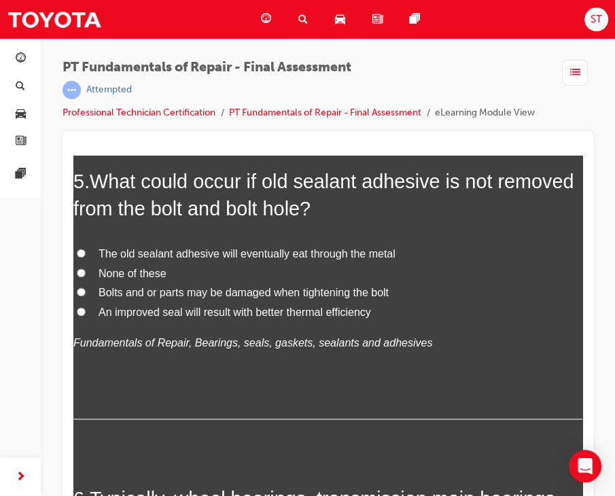
scroll to position [1342, 0]
click at [82, 296] on input "Bolts and or parts may be damaged when tightening the bolt" at bounding box center [81, 291] width 9 height 9
radio input "true"
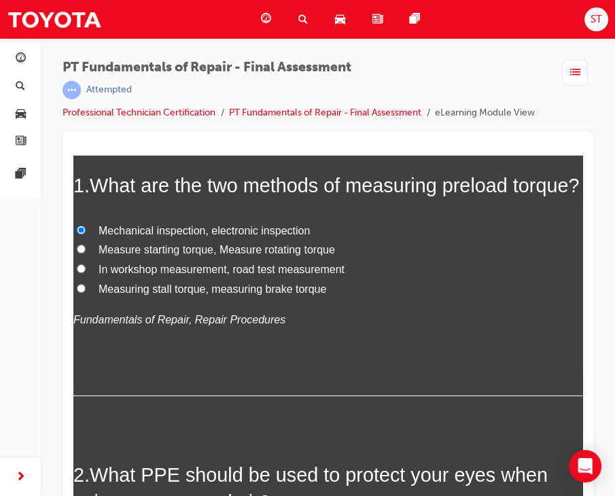
scroll to position [130, 0]
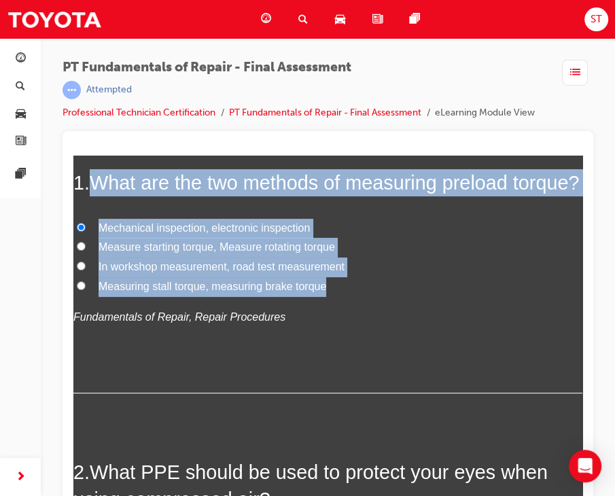
drag, startPoint x: 94, startPoint y: 177, endPoint x: 334, endPoint y: 316, distance: 277.3
click at [334, 316] on div "1 . What are the two methods of measuring preload torque? Mechanical inspection…" at bounding box center [327, 281] width 509 height 224
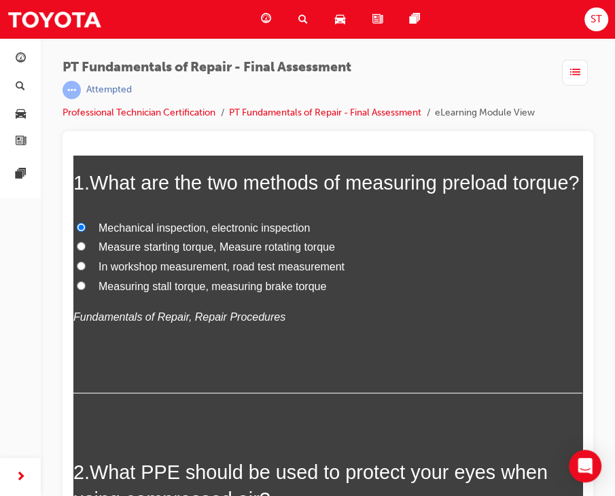
click at [300, 327] on div "Mechanical inspection, electronic inspection Measure starting torque, Measure r…" at bounding box center [327, 273] width 509 height 109
click at [82, 251] on input "Measure starting torque, Measure rotating torque" at bounding box center [81, 246] width 9 height 9
radio input "true"
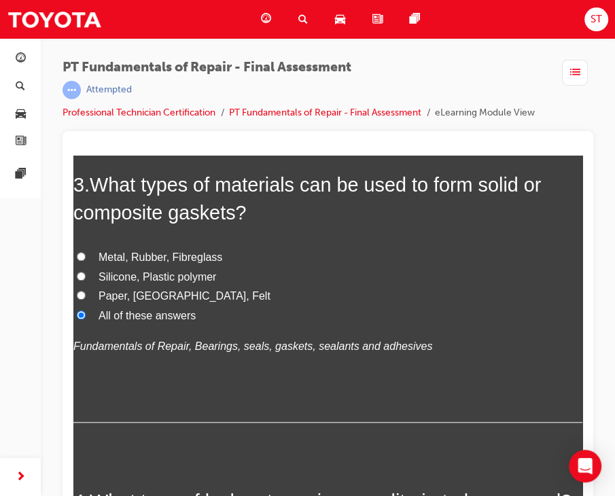
scroll to position [734, 0]
drag, startPoint x: 212, startPoint y: 327, endPoint x: 198, endPoint y: 317, distance: 17.0
click at [198, 306] on label "Paper, [GEOGRAPHIC_DATA], Felt" at bounding box center [327, 297] width 509 height 20
click at [86, 300] on input "Paper, [GEOGRAPHIC_DATA], Felt" at bounding box center [81, 295] width 9 height 9
radio input "true"
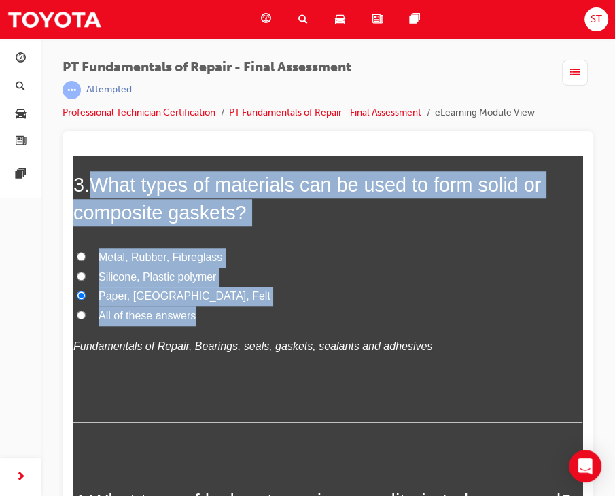
drag, startPoint x: 200, startPoint y: 337, endPoint x: 96, endPoint y: 207, distance: 166.4
click at [96, 207] on div "3 . What types of materials can be used to form solid or composite gaskets? Met…" at bounding box center [327, 296] width 509 height 251
click at [355, 268] on label "Metal, Rubber, Fibreglass" at bounding box center [327, 258] width 509 height 20
click at [86, 261] on input "Metal, Rubber, Fibreglass" at bounding box center [81, 256] width 9 height 9
radio input "true"
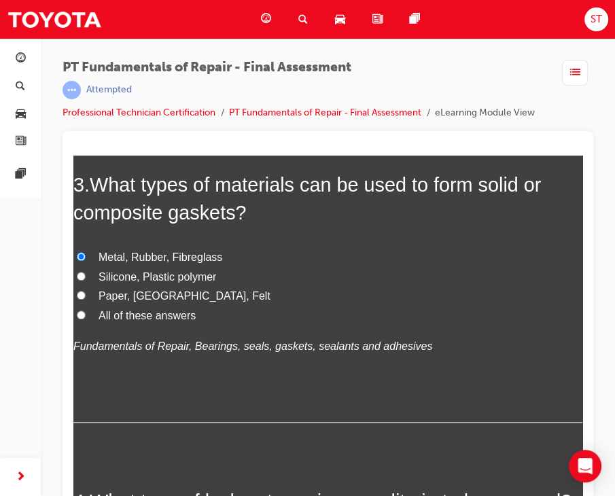
click at [80, 319] on input "All of these answers" at bounding box center [81, 314] width 9 height 9
radio input "true"
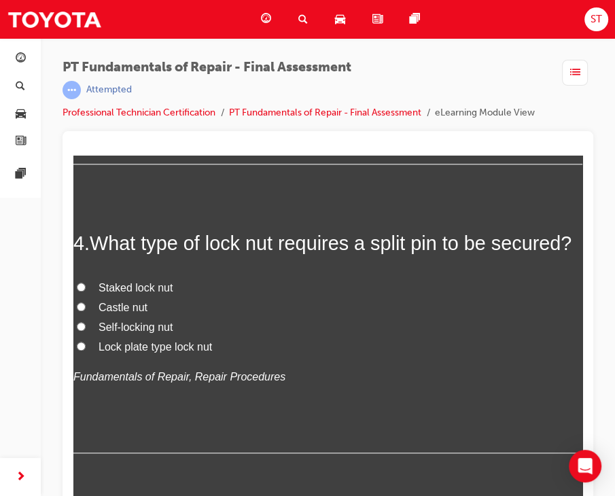
scroll to position [997, 0]
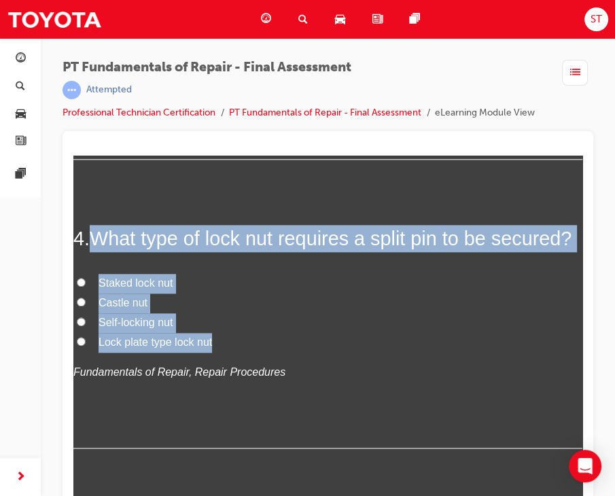
drag, startPoint x: 215, startPoint y: 364, endPoint x: 99, endPoint y: 264, distance: 154.1
click at [99, 264] on div "4 . What type of lock nut requires a split pin to be secured? Staked lock nut C…" at bounding box center [327, 337] width 509 height 224
click at [78, 306] on input "Castle nut" at bounding box center [81, 302] width 9 height 9
radio input "true"
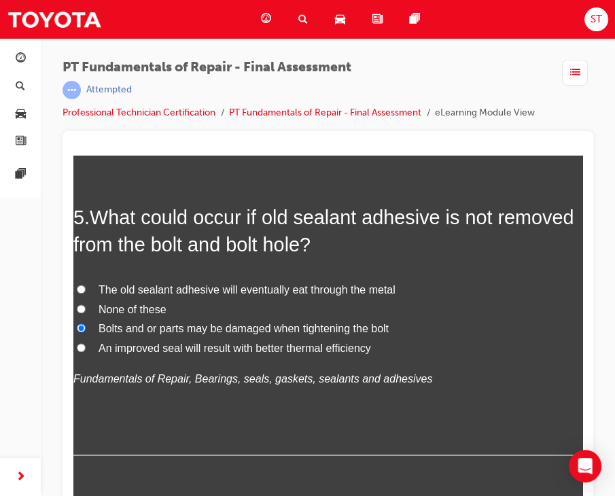
scroll to position [1307, 0]
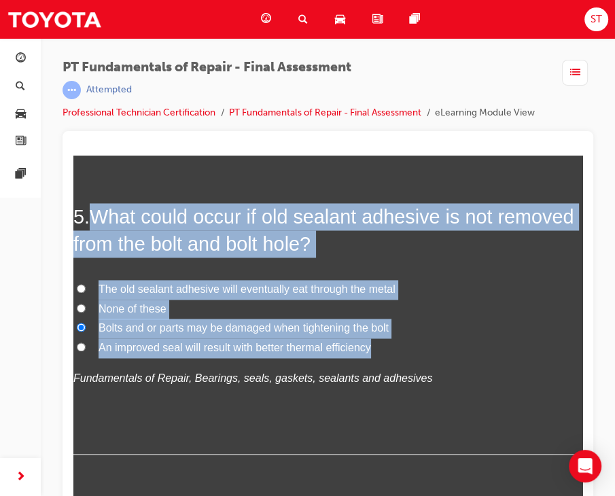
drag, startPoint x: 382, startPoint y: 372, endPoint x: 93, endPoint y: 245, distance: 315.8
click at [93, 245] on div "5 . What could occur if old sealant adhesive is not removed from the bolt and b…" at bounding box center [327, 328] width 509 height 251
click at [511, 338] on label "Bolts and or parts may be damaged when tightening the bolt" at bounding box center [327, 329] width 509 height 20
click at [86, 332] on input "Bolts and or parts may be damaged when tightening the bolt" at bounding box center [81, 327] width 9 height 9
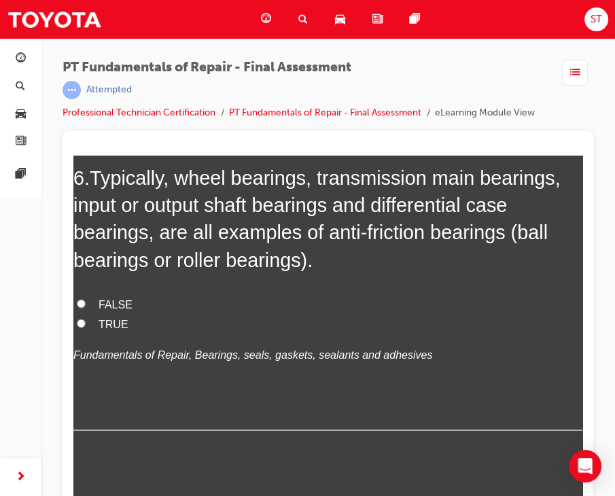
scroll to position [1664, 0]
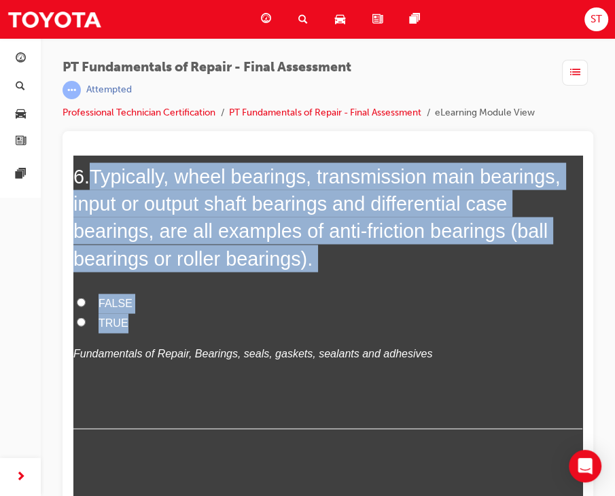
drag, startPoint x: 90, startPoint y: 199, endPoint x: 144, endPoint y: 342, distance: 152.4
click at [144, 342] on div "6 . Typically, wheel bearings, transmission main bearings, input or output shaf…" at bounding box center [327, 295] width 509 height 267
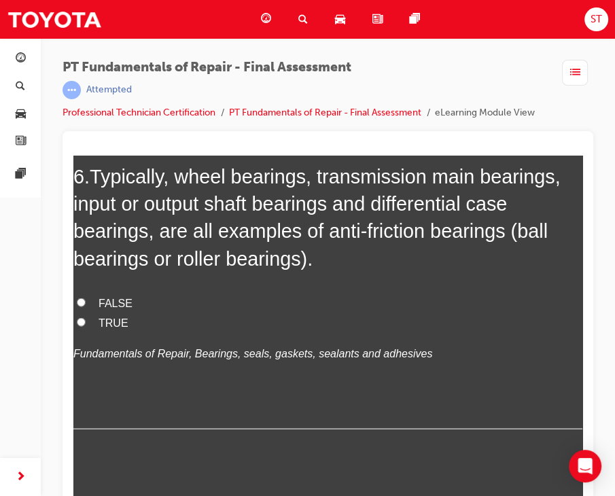
click at [389, 361] on div "FALSE TRUE Fundamentals of Repair, Bearings, seals, gaskets, sealants and adhes…" at bounding box center [327, 327] width 509 height 69
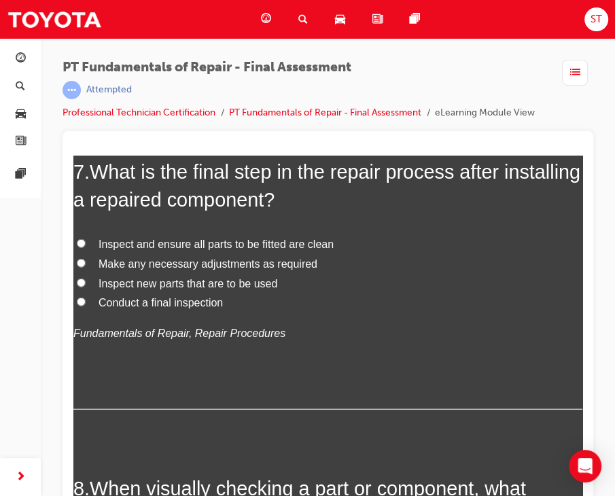
scroll to position [2003, 0]
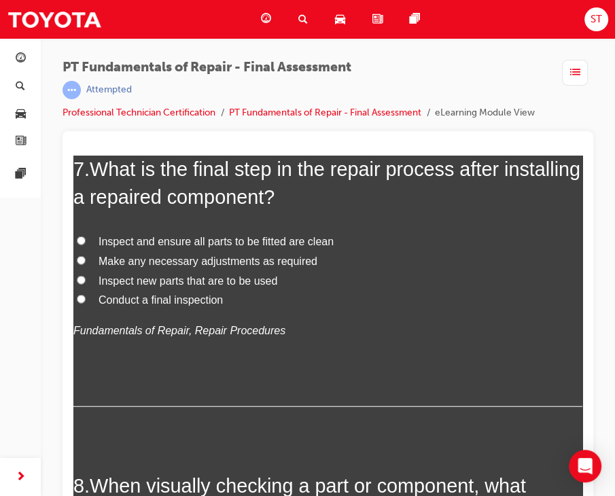
click at [80, 304] on input "Conduct a final inspection" at bounding box center [81, 299] width 9 height 9
radio input "true"
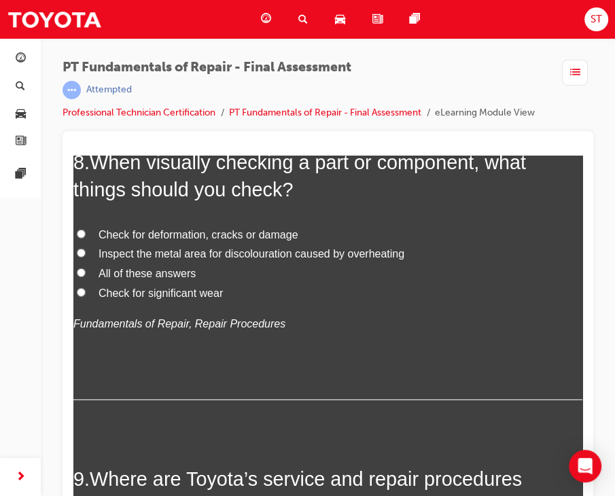
scroll to position [2328, 0]
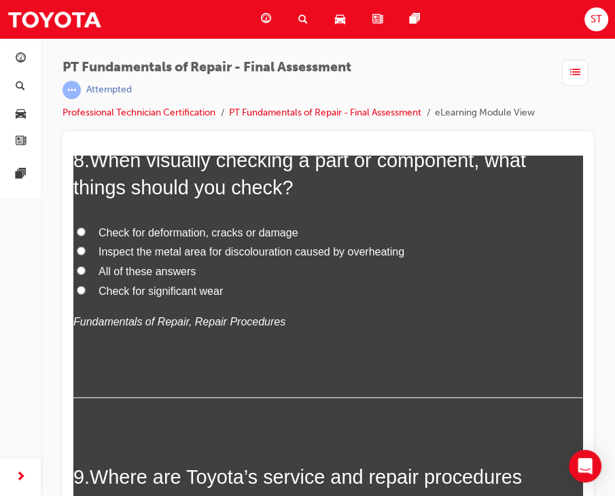
click at [82, 275] on input "All of these answers" at bounding box center [81, 270] width 9 height 9
radio input "true"
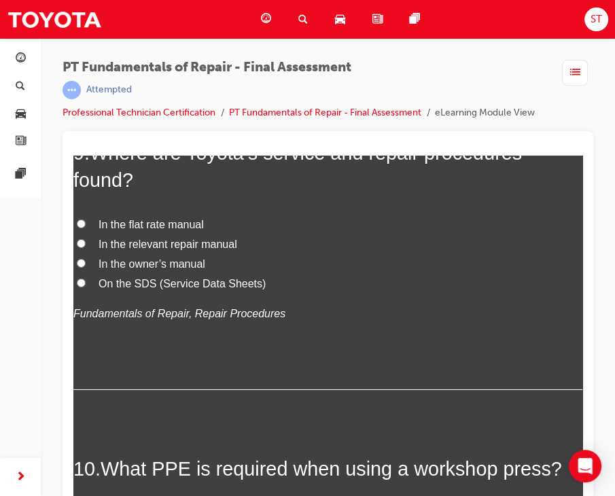
scroll to position [2652, 0]
click at [74, 255] on label "In the relevant repair manual" at bounding box center [327, 245] width 509 height 20
click at [77, 248] on input "In the relevant repair manual" at bounding box center [81, 243] width 9 height 9
radio input "true"
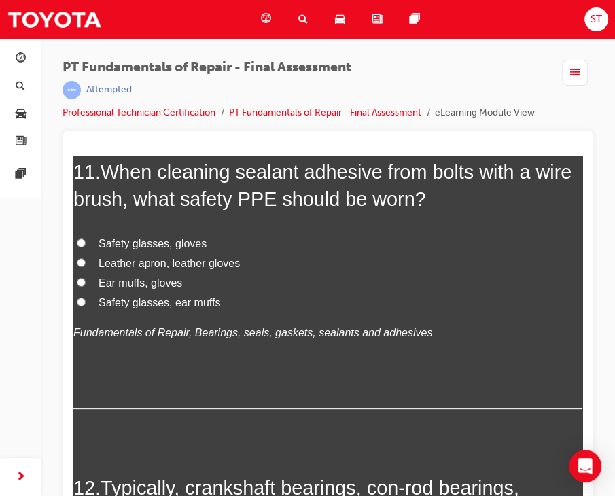
scroll to position [3242, 0]
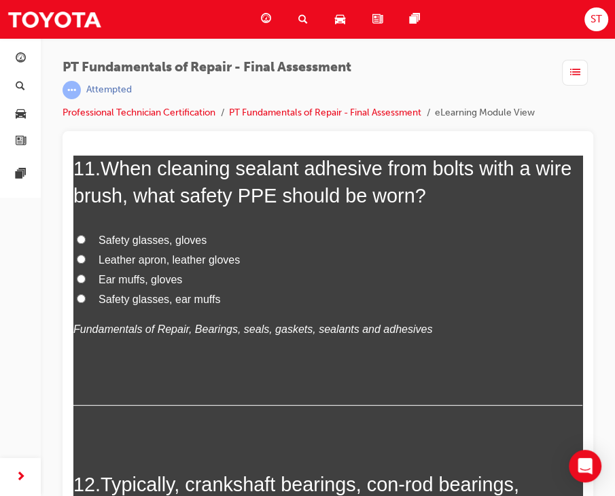
click at [84, 244] on input "Safety glasses, gloves" at bounding box center [81, 239] width 9 height 9
radio input "true"
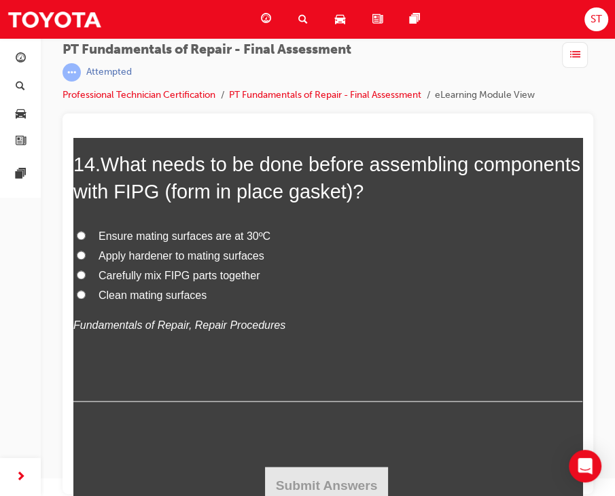
scroll to position [4174, 0]
click at [89, 305] on label "Clean mating surfaces" at bounding box center [327, 295] width 509 height 20
click at [86, 298] on input "Clean mating surfaces" at bounding box center [81, 293] width 9 height 9
radio input "true"
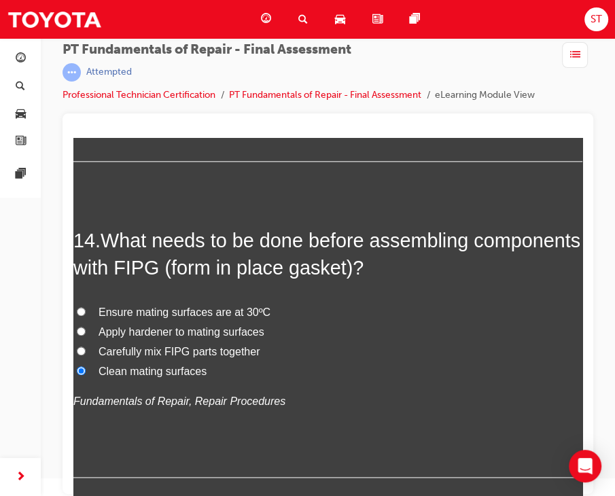
scroll to position [4095, 0]
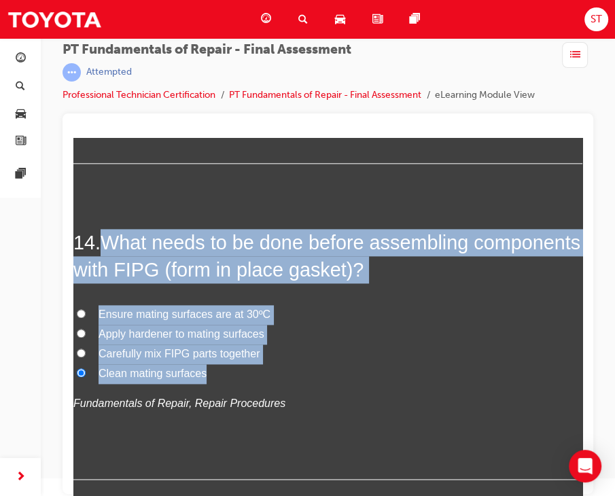
drag, startPoint x: 103, startPoint y: 252, endPoint x: 236, endPoint y: 389, distance: 190.7
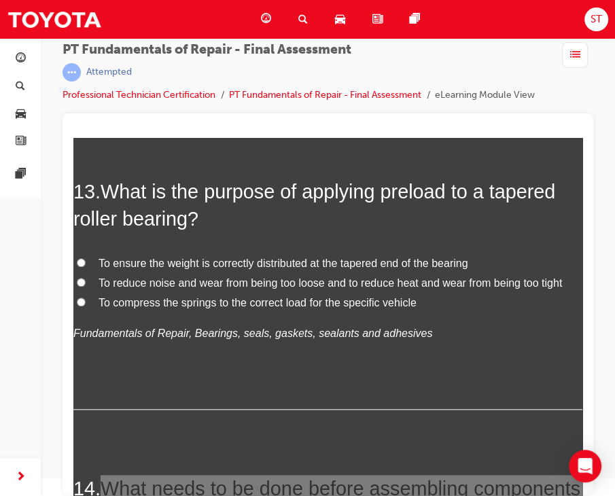
scroll to position [3851, 0]
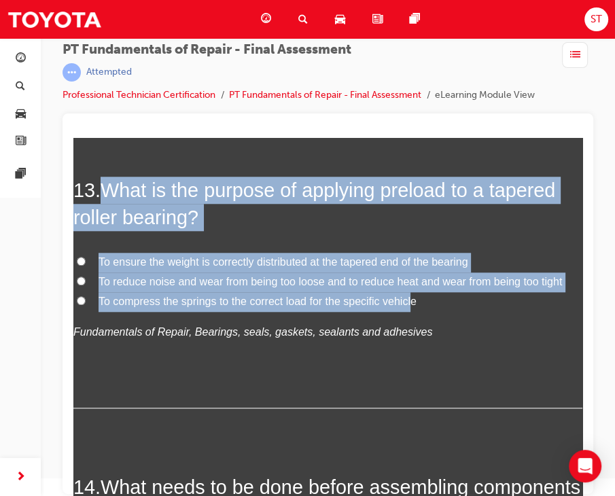
drag, startPoint x: 103, startPoint y: 204, endPoint x: 411, endPoint y: 329, distance: 331.9
click at [411, 329] on div "13 . What is the purpose of applying preload to a tapered roller bearing? To en…" at bounding box center [327, 293] width 509 height 232
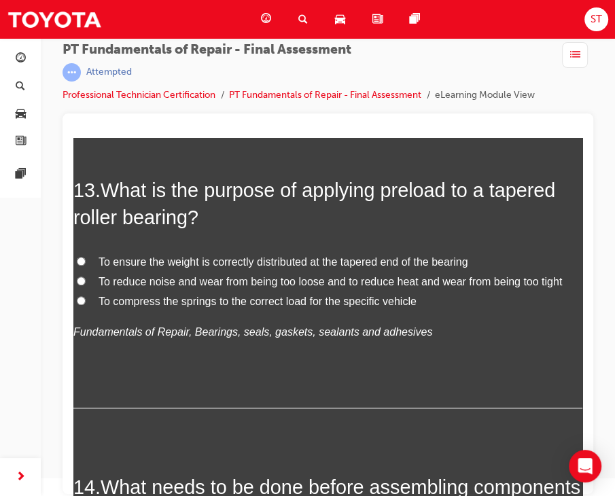
click at [471, 380] on div "13 . What is the purpose of applying preload to a tapered roller bearing? To en…" at bounding box center [327, 293] width 509 height 232
click at [77, 285] on input "To reduce noise and wear from being too loose and to reduce heat and wear from …" at bounding box center [81, 280] width 9 height 9
radio input "true"
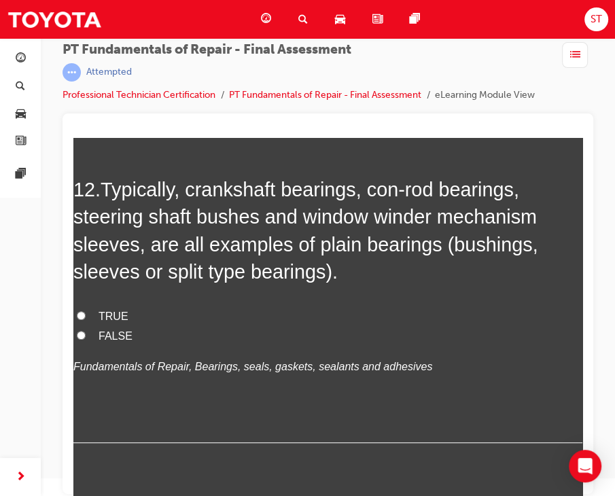
scroll to position [3520, 0]
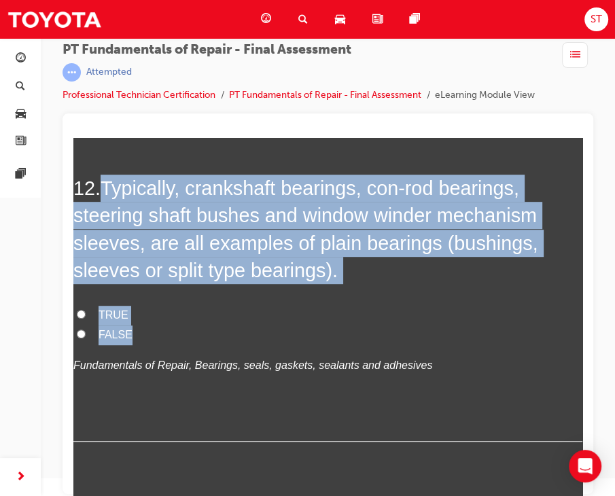
drag, startPoint x: 105, startPoint y: 209, endPoint x: 145, endPoint y: 364, distance: 160.0
click at [145, 364] on div "12 . Typically, crankshaft bearings, con-rod bearings, steering shaft bushes an…" at bounding box center [327, 308] width 509 height 267
click at [86, 325] on label "TRUE" at bounding box center [327, 316] width 509 height 20
click at [86, 319] on input "TRUE" at bounding box center [81, 314] width 9 height 9
radio input "true"
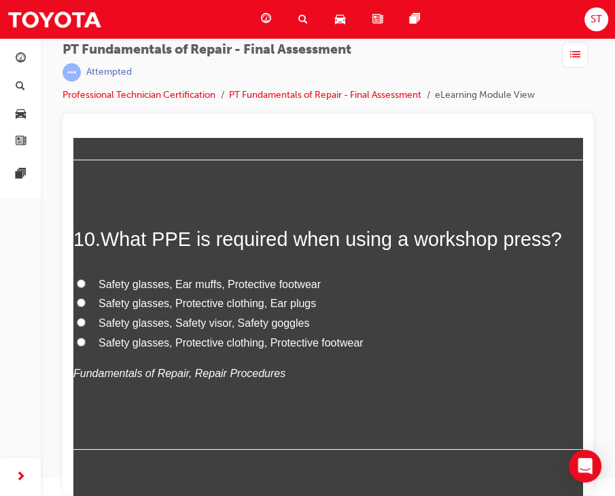
scroll to position [2863, 0]
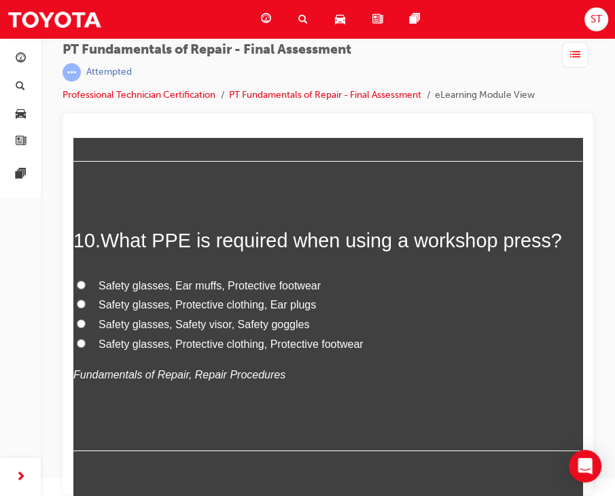
click at [80, 348] on input "Safety glasses, Protective clothing, Protective footwear" at bounding box center [81, 343] width 9 height 9
radio input "true"
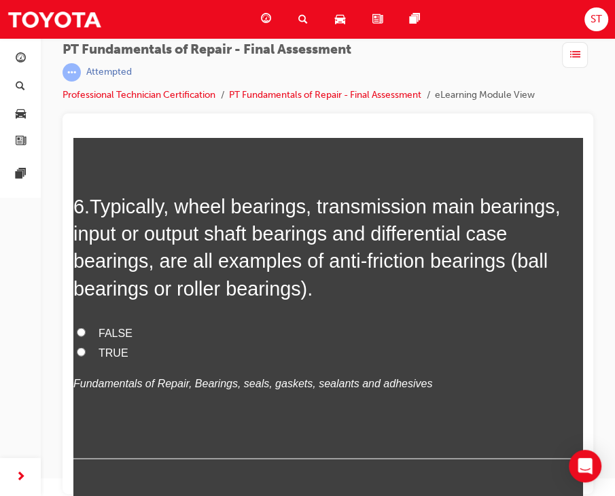
scroll to position [1615, 0]
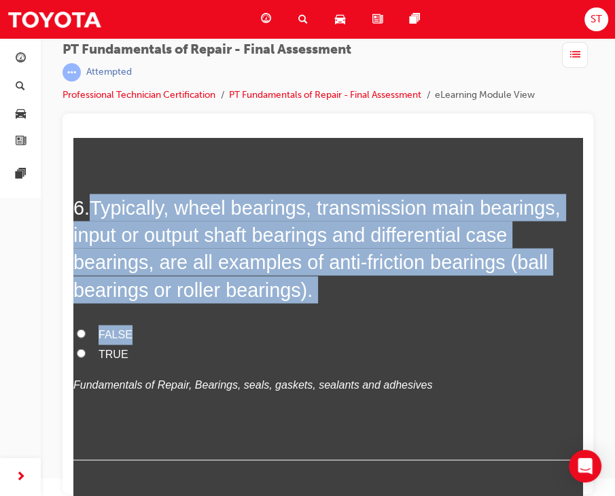
drag, startPoint x: 92, startPoint y: 226, endPoint x: 147, endPoint y: 370, distance: 153.9
click at [147, 370] on div "6 . Typically, wheel bearings, transmission main bearings, input or output shaf…" at bounding box center [327, 327] width 509 height 267
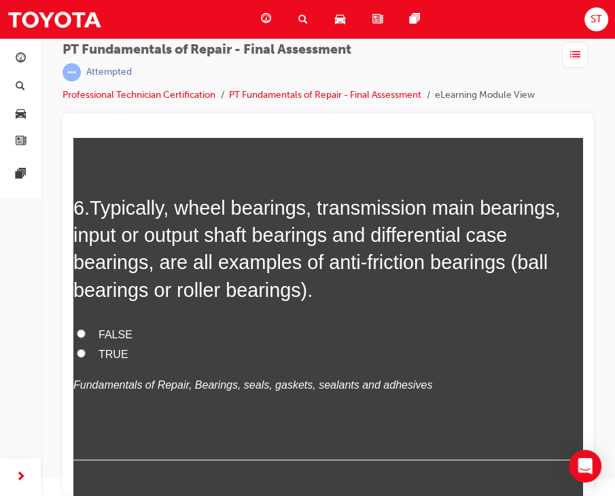
click at [75, 364] on label "TRUE" at bounding box center [327, 354] width 509 height 20
click at [77, 357] on input "TRUE" at bounding box center [81, 353] width 9 height 9
radio input "true"
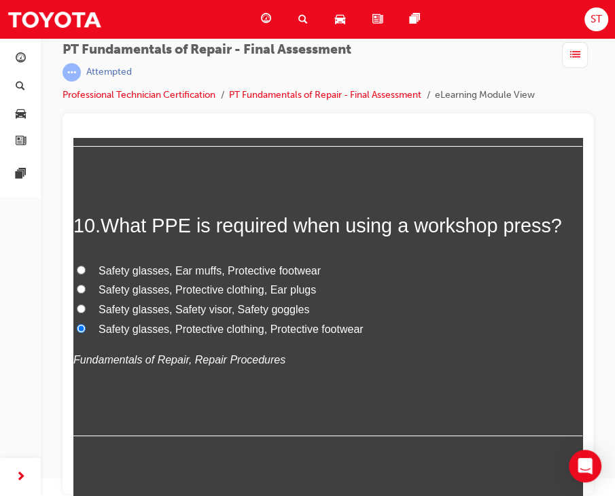
scroll to position [2880, 0]
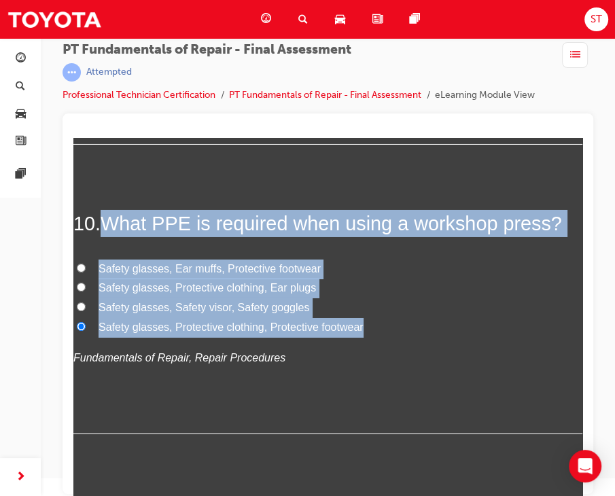
drag, startPoint x: 100, startPoint y: 241, endPoint x: 369, endPoint y: 351, distance: 290.7
click at [369, 351] on div "10 . What PPE is required when using a workshop press? Safety glasses, Ear muff…" at bounding box center [327, 322] width 509 height 224
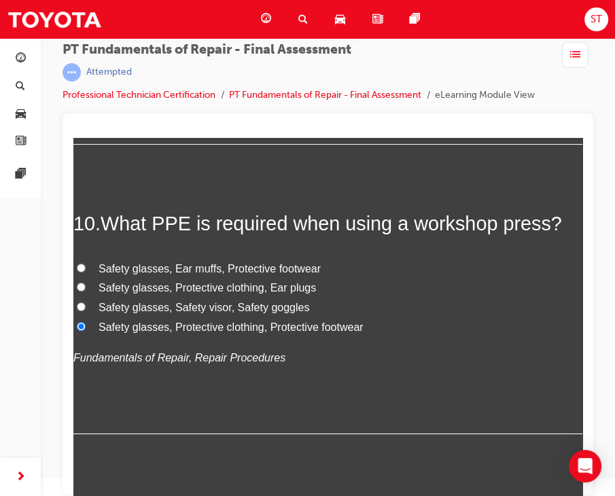
click at [321, 397] on div "10 . What PPE is required when using a workshop press? Safety glasses, Ear muff…" at bounding box center [327, 322] width 509 height 224
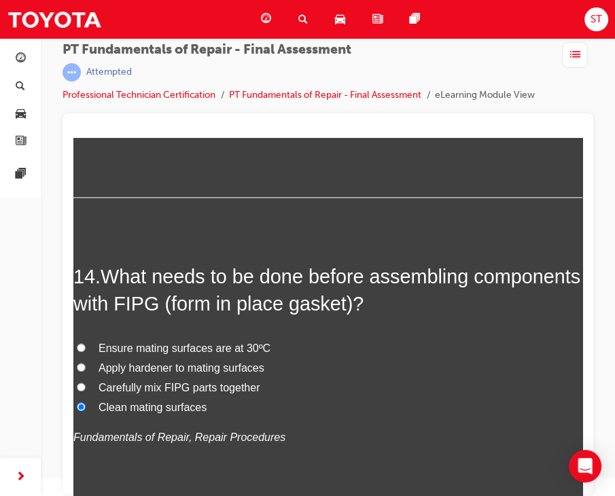
scroll to position [4207, 0]
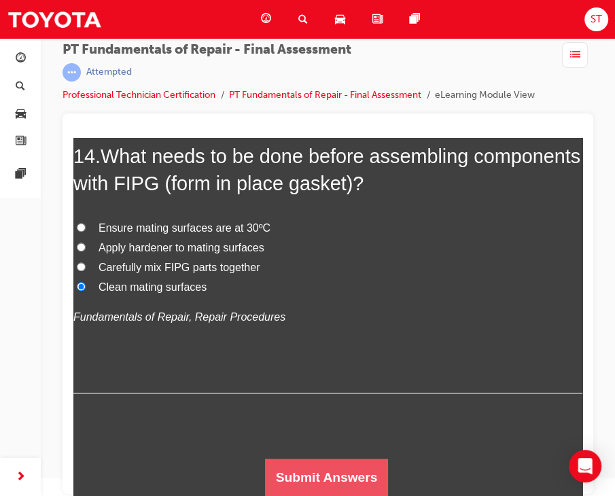
click at [326, 488] on button "Submit Answers" at bounding box center [327, 478] width 124 height 38
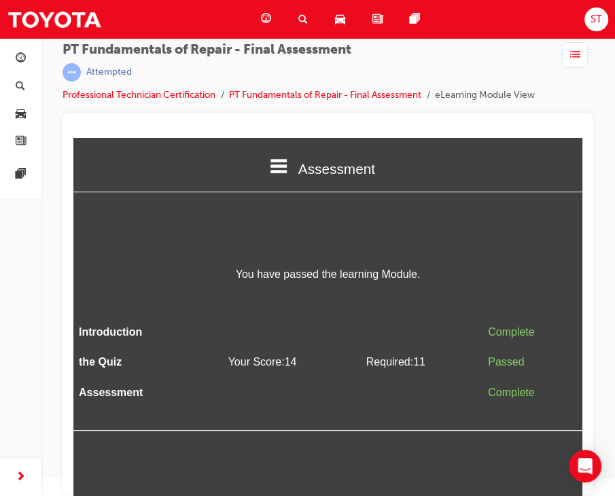
scroll to position [0, 0]
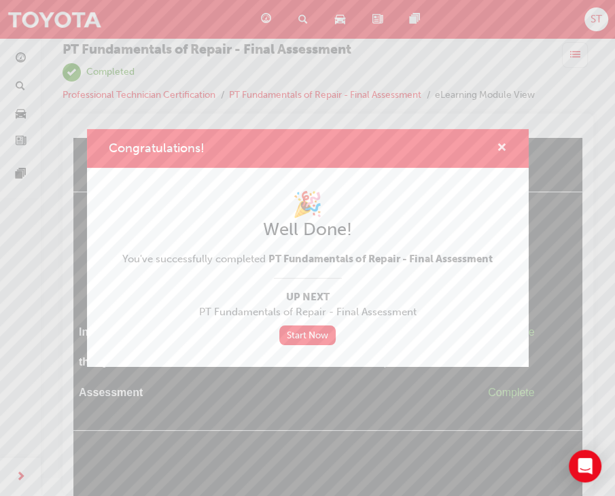
click at [504, 145] on span "cross-icon" at bounding box center [502, 149] width 10 height 12
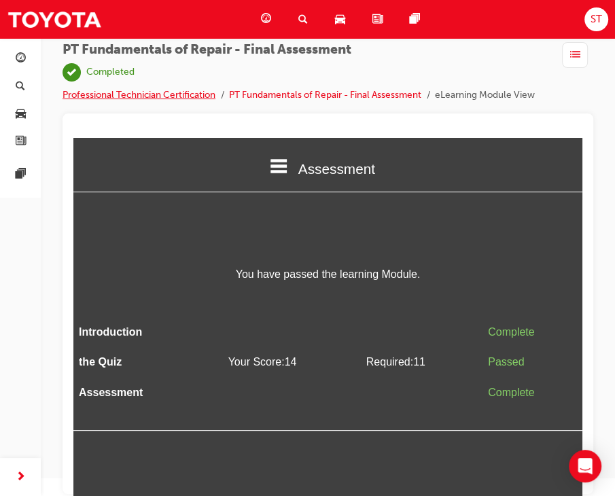
click at [139, 90] on link "Professional Technician Certification" at bounding box center [138, 95] width 153 height 12
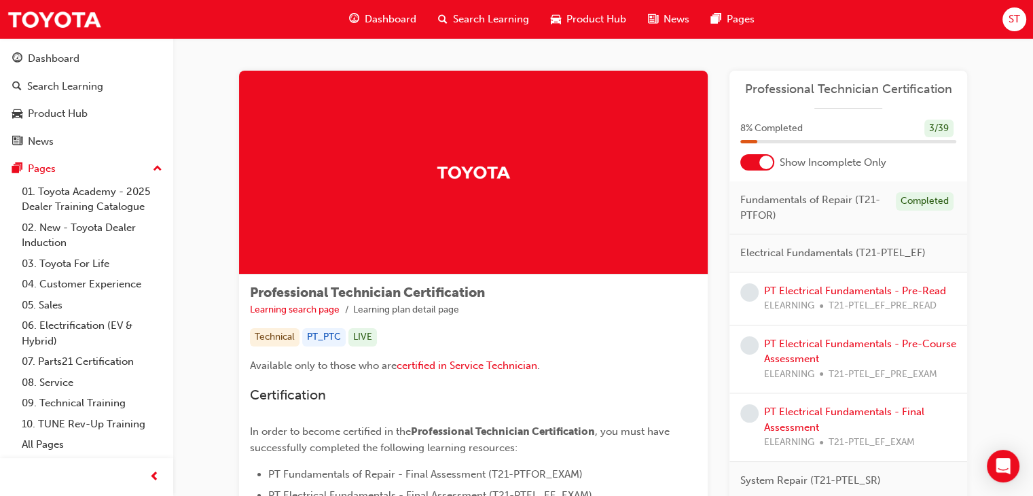
click at [768, 168] on div at bounding box center [767, 163] width 14 height 14
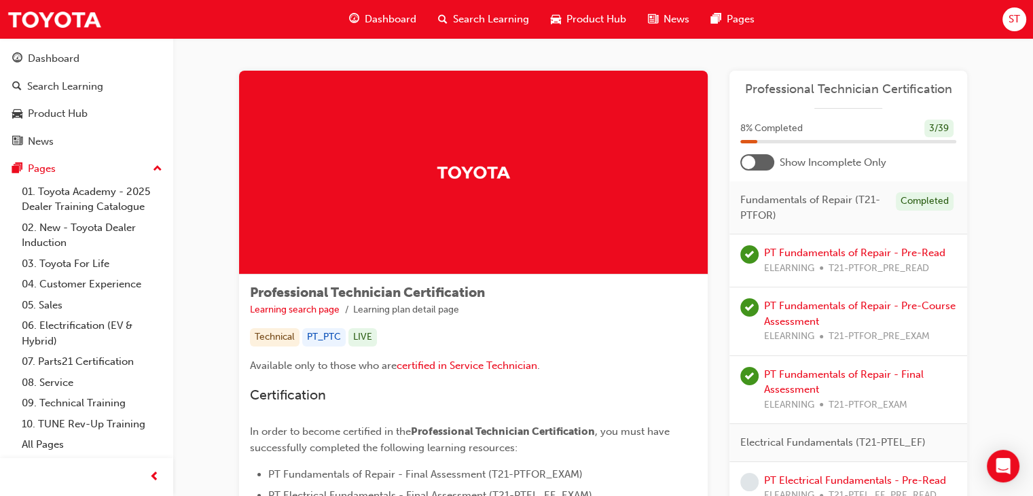
click at [768, 168] on div at bounding box center [757, 162] width 34 height 16
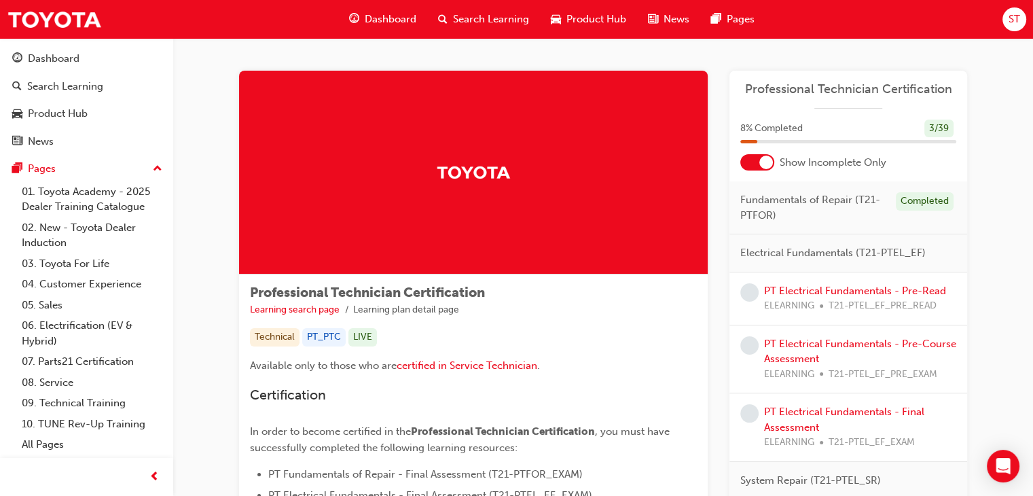
click at [768, 168] on div at bounding box center [767, 163] width 14 height 14
